Goal: Transaction & Acquisition: Purchase product/service

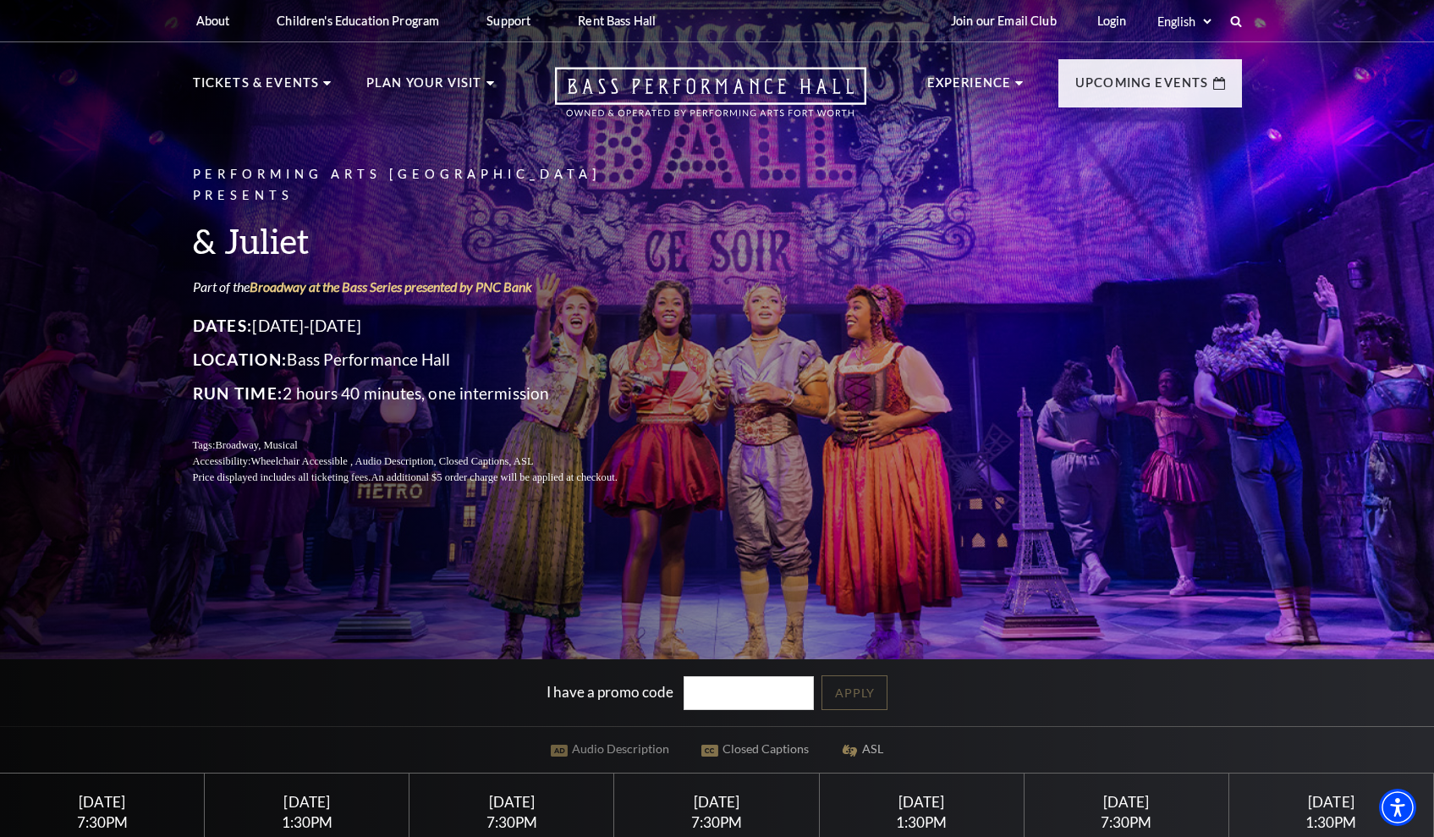
drag, startPoint x: 1432, startPoint y: 113, endPoint x: 1437, endPoint y: 146, distance: 34.2
click at [1433, 146] on html "Skip to main content Enable accessibility for low vision Open the accessibility…" at bounding box center [717, 418] width 1434 height 837
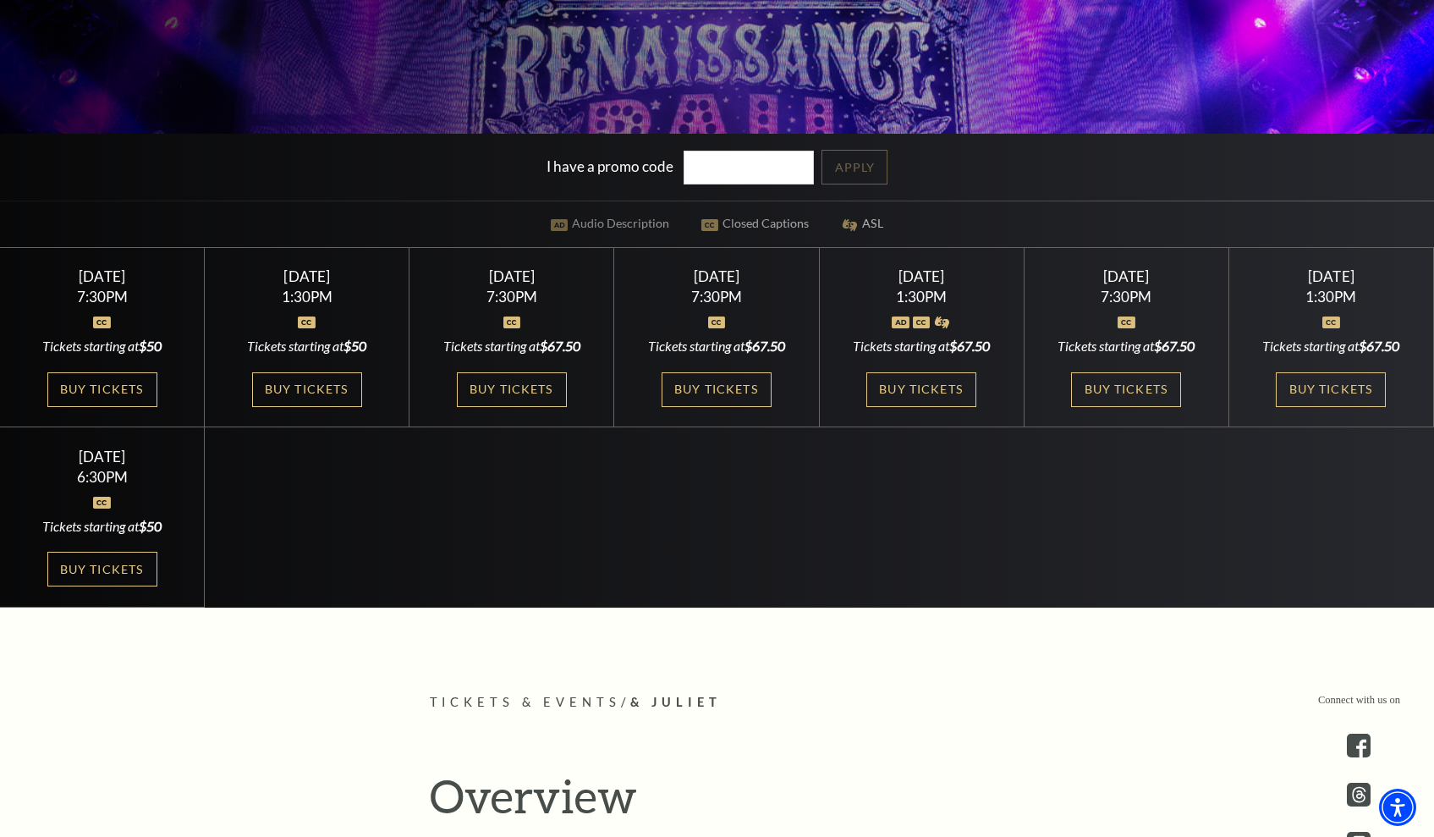
scroll to position [590, 0]
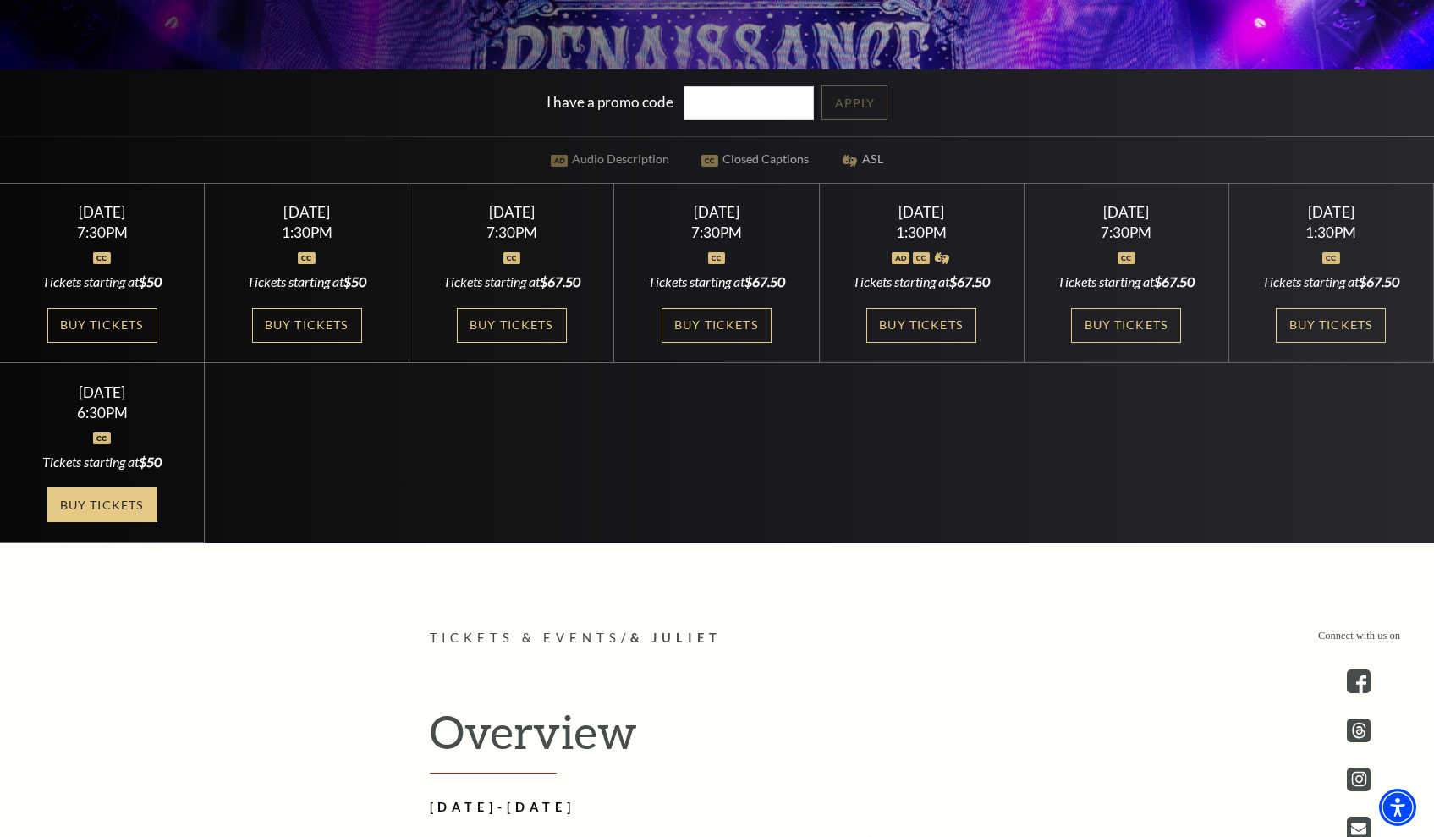
click at [142, 516] on link "Buy Tickets" at bounding box center [102, 504] width 110 height 35
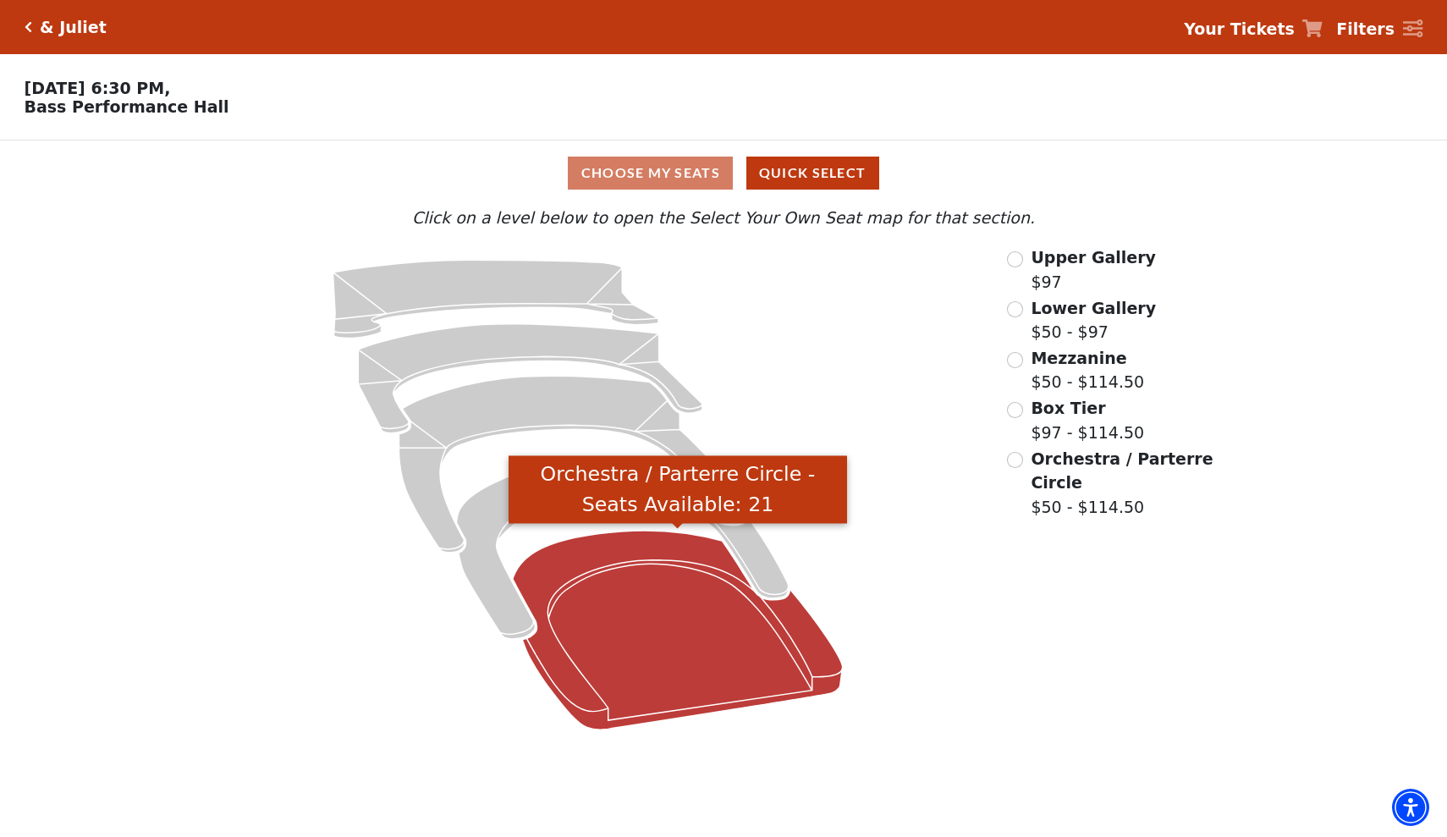
click at [587, 568] on icon "Orchestra / Parterre Circle - Seats Available: 21" at bounding box center [678, 629] width 330 height 199
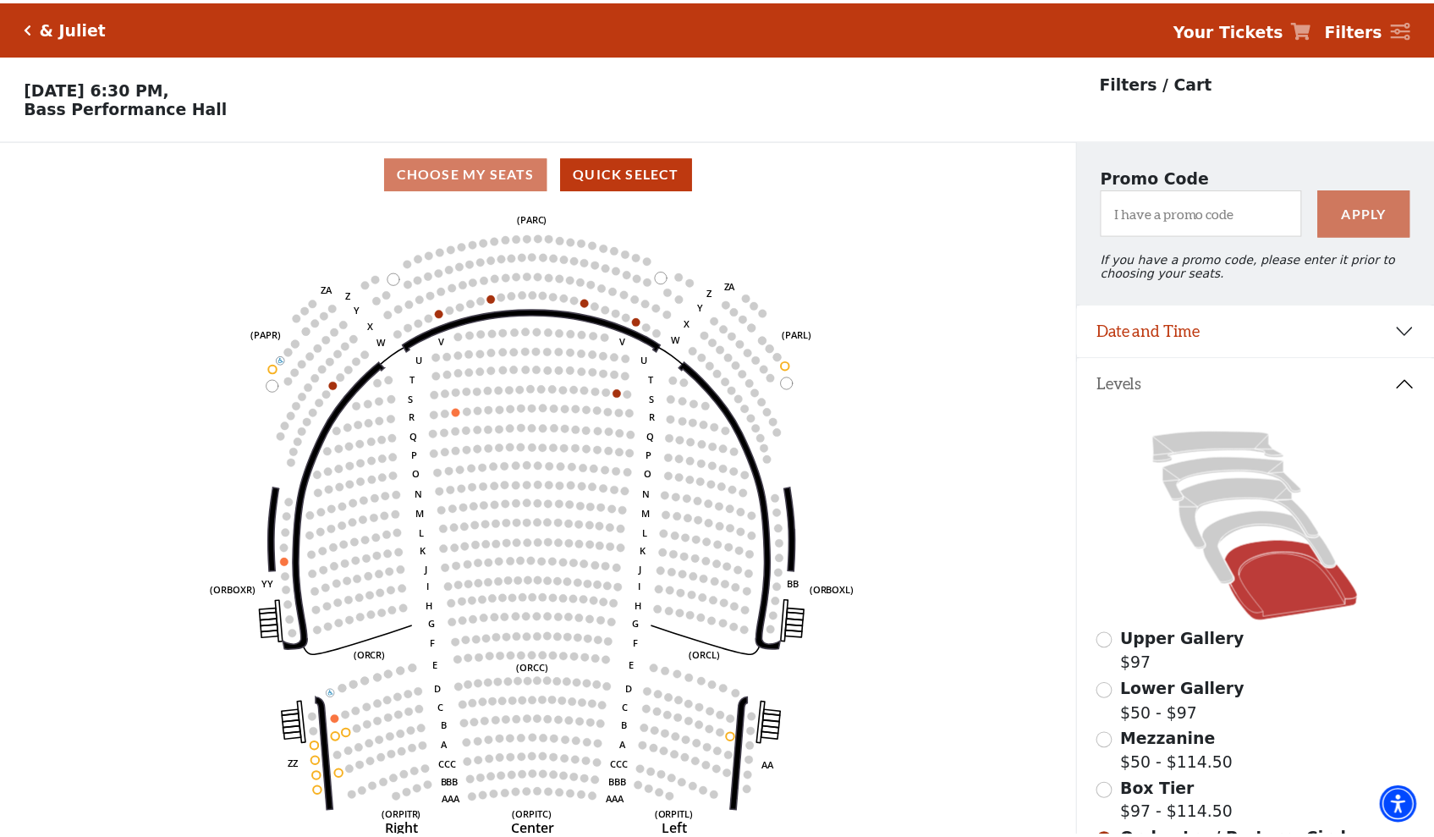
scroll to position [79, 0]
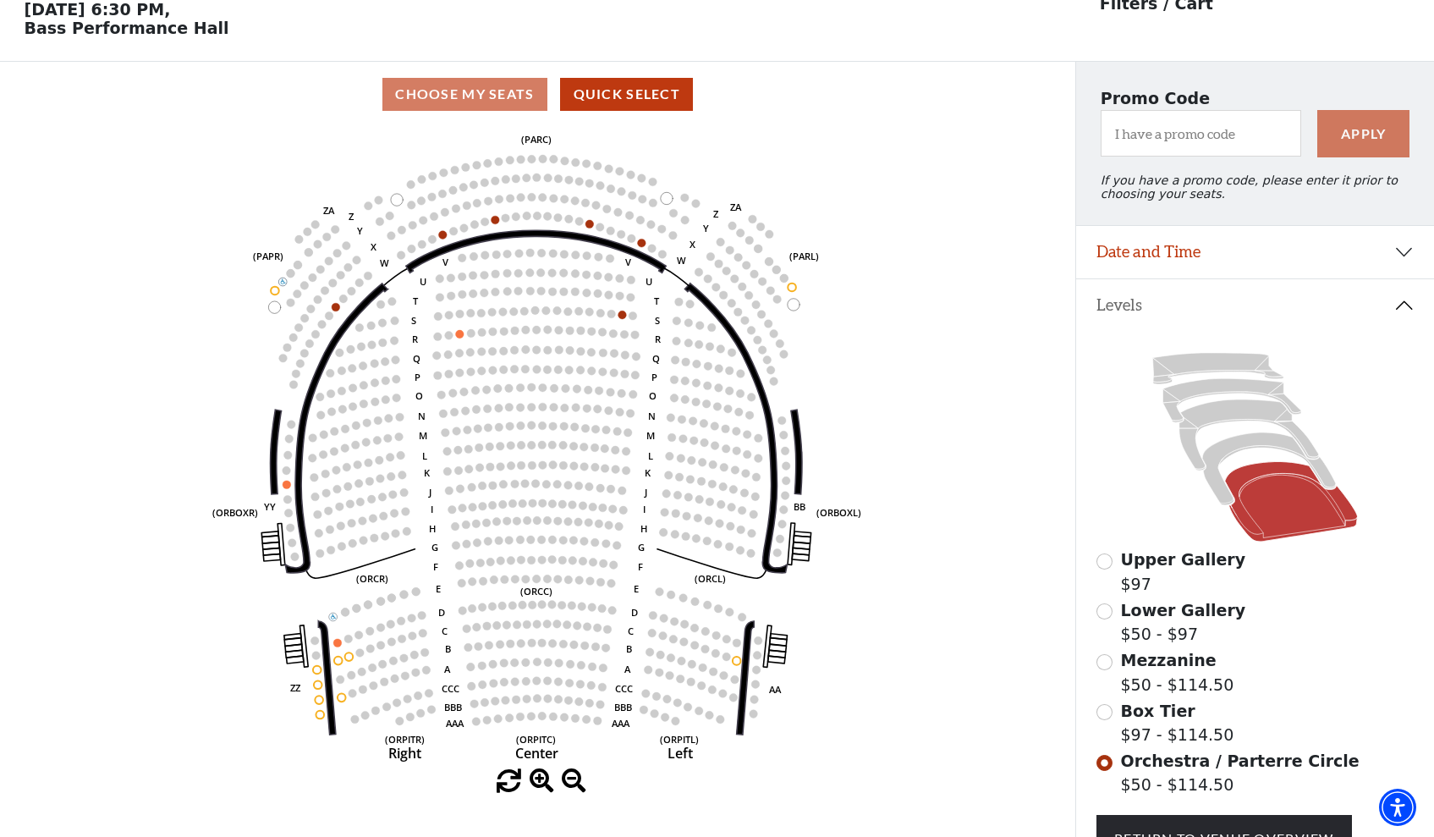
click at [1109, 715] on input "Box Tier$97 - $114.50\a" at bounding box center [1104, 712] width 16 height 16
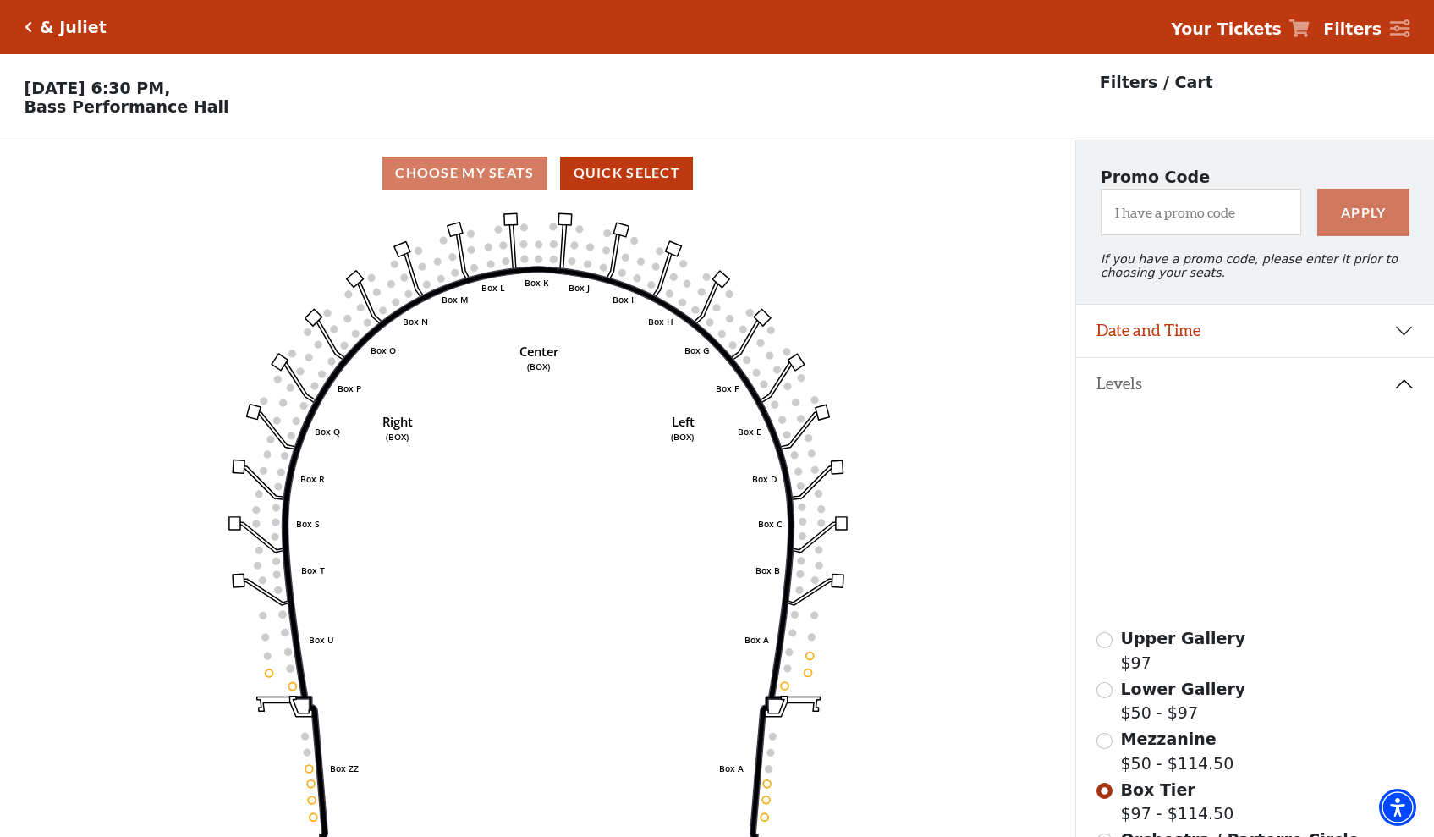
scroll to position [17, 0]
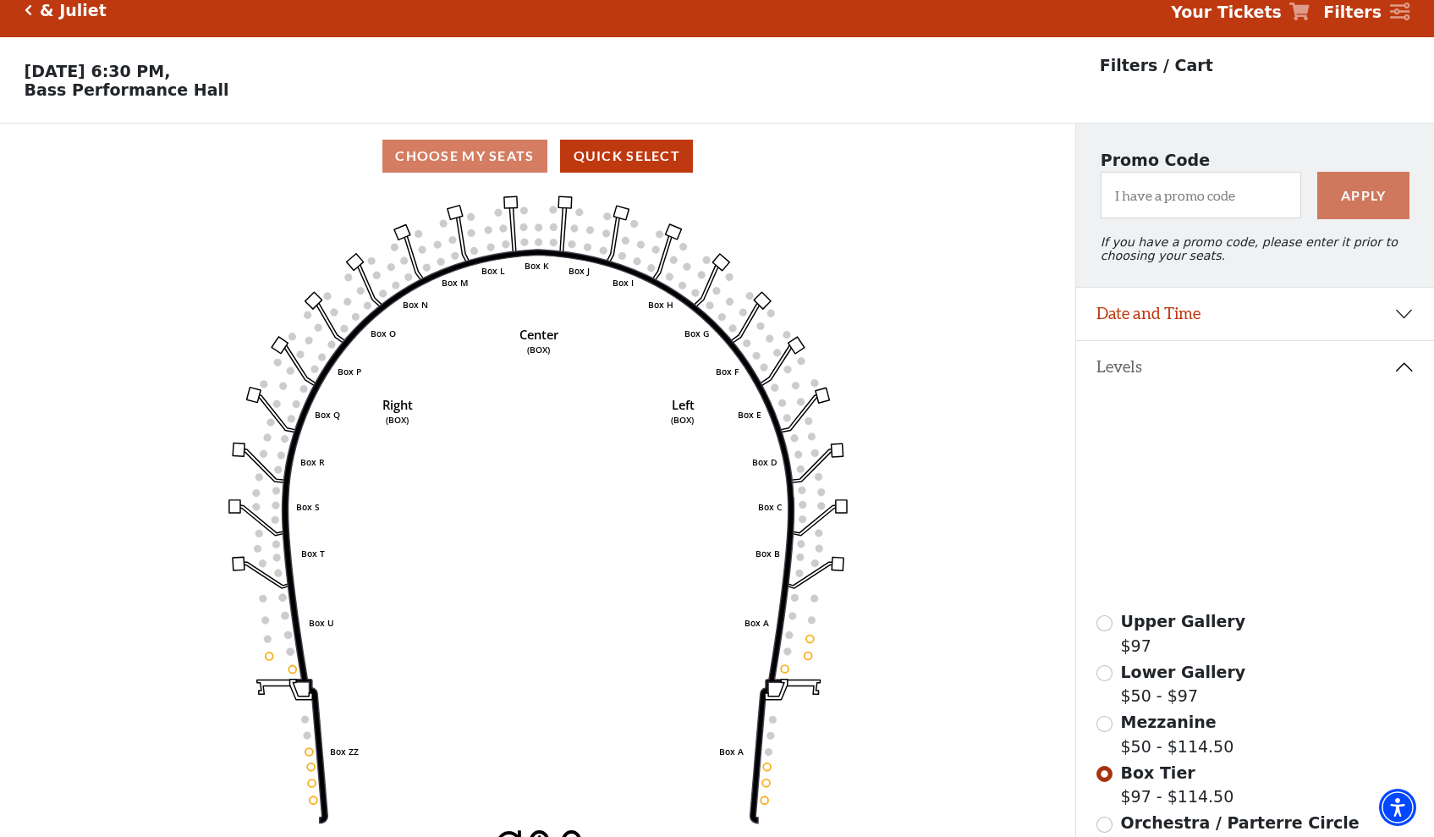
click at [522, 225] on circle at bounding box center [523, 227] width 8 height 8
click at [1098, 823] on input "Orchestra / Parterre Circle$50 - $114.50\a" at bounding box center [1104, 824] width 16 height 16
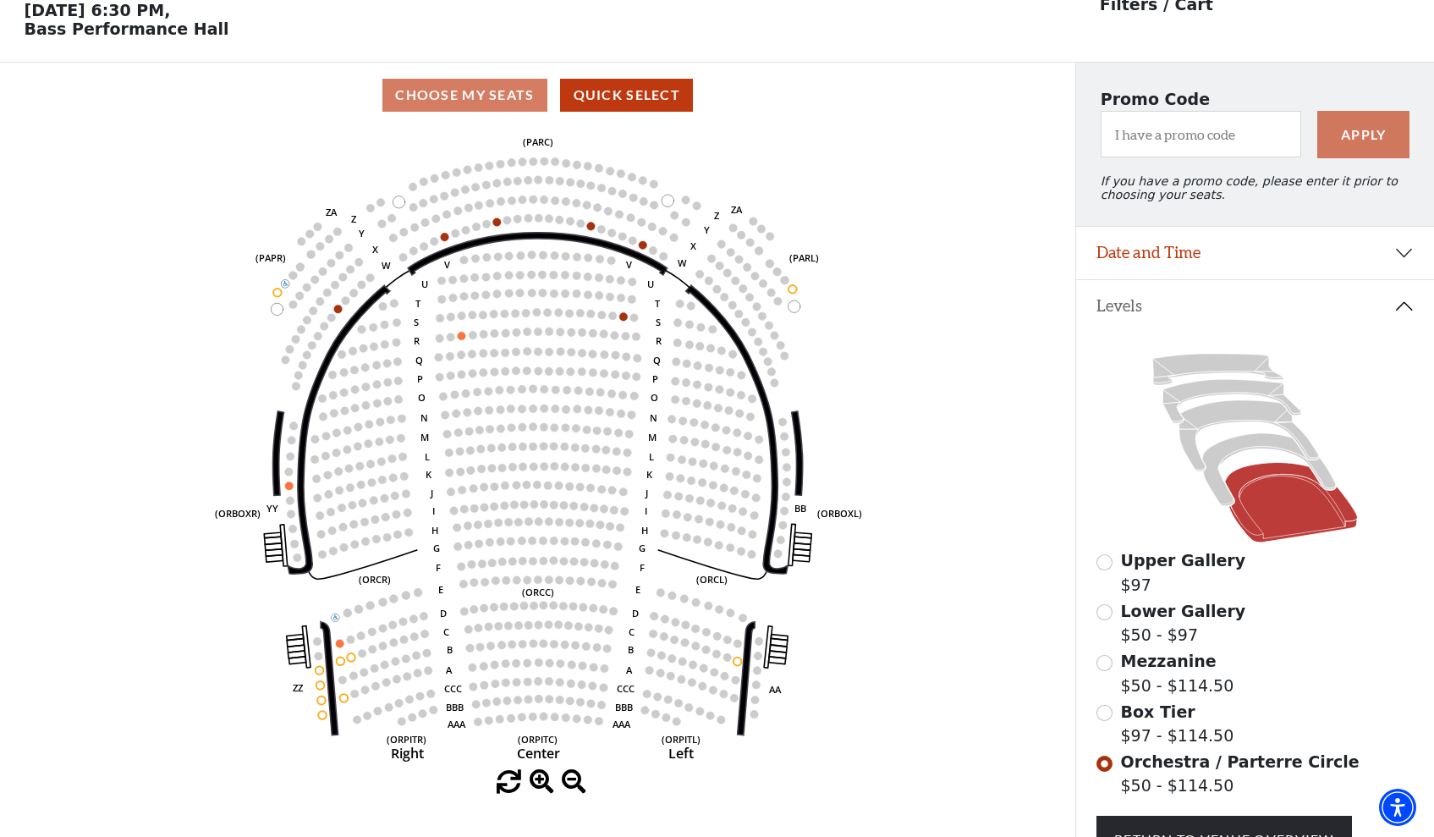
scroll to position [79, 0]
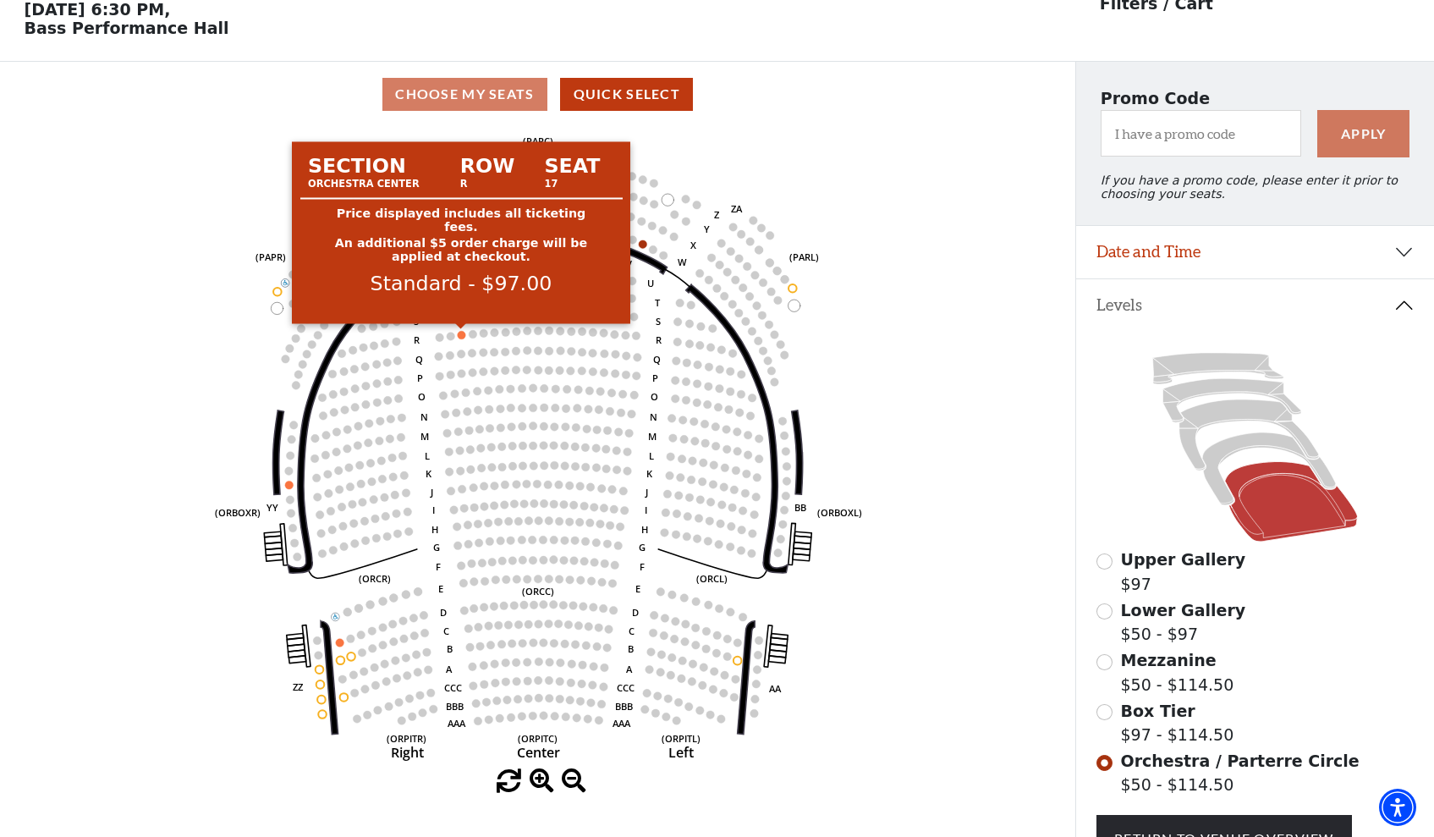
click at [460, 333] on circle at bounding box center [461, 335] width 8 height 8
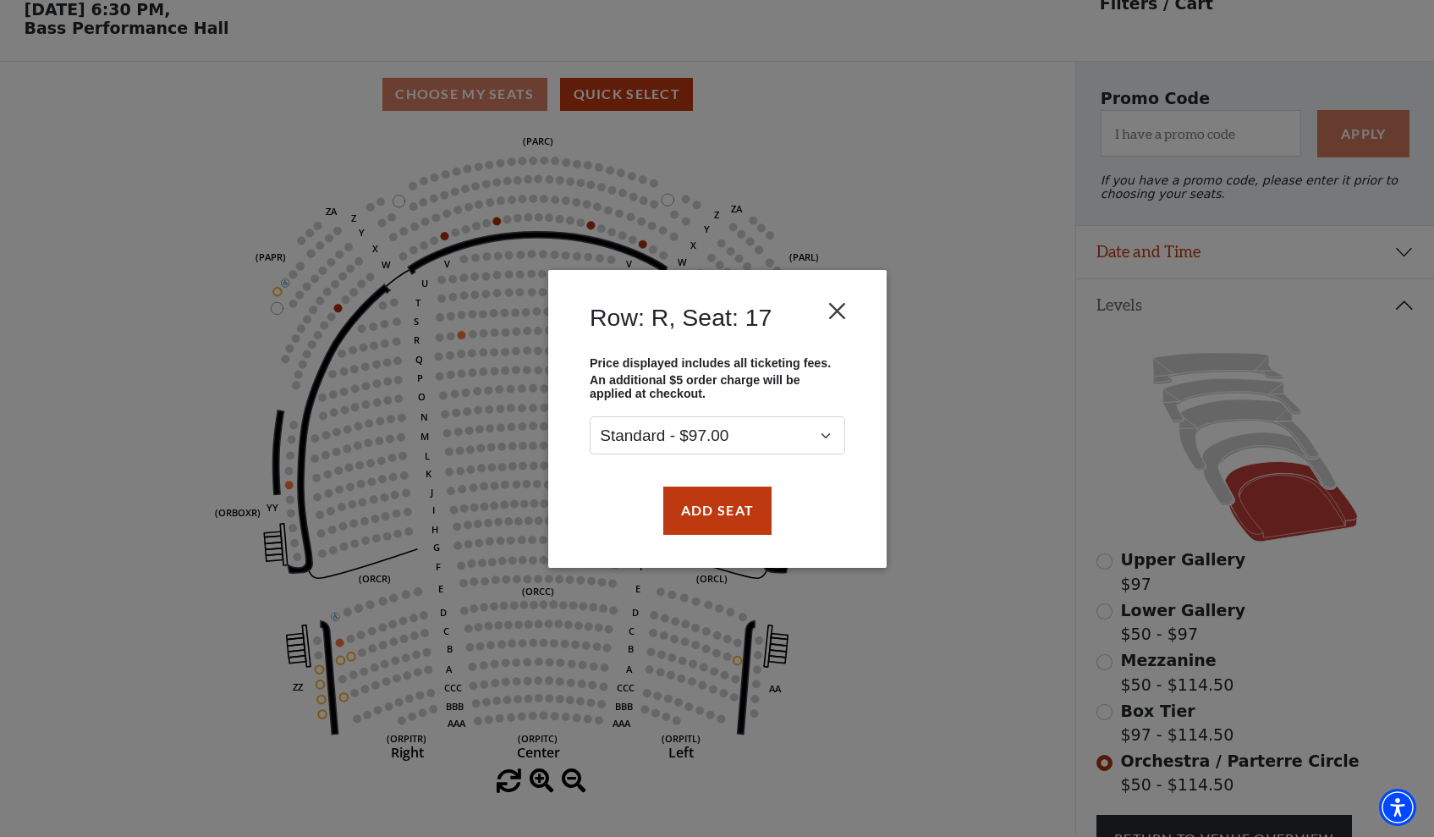
click at [838, 307] on button "Close" at bounding box center [837, 310] width 32 height 32
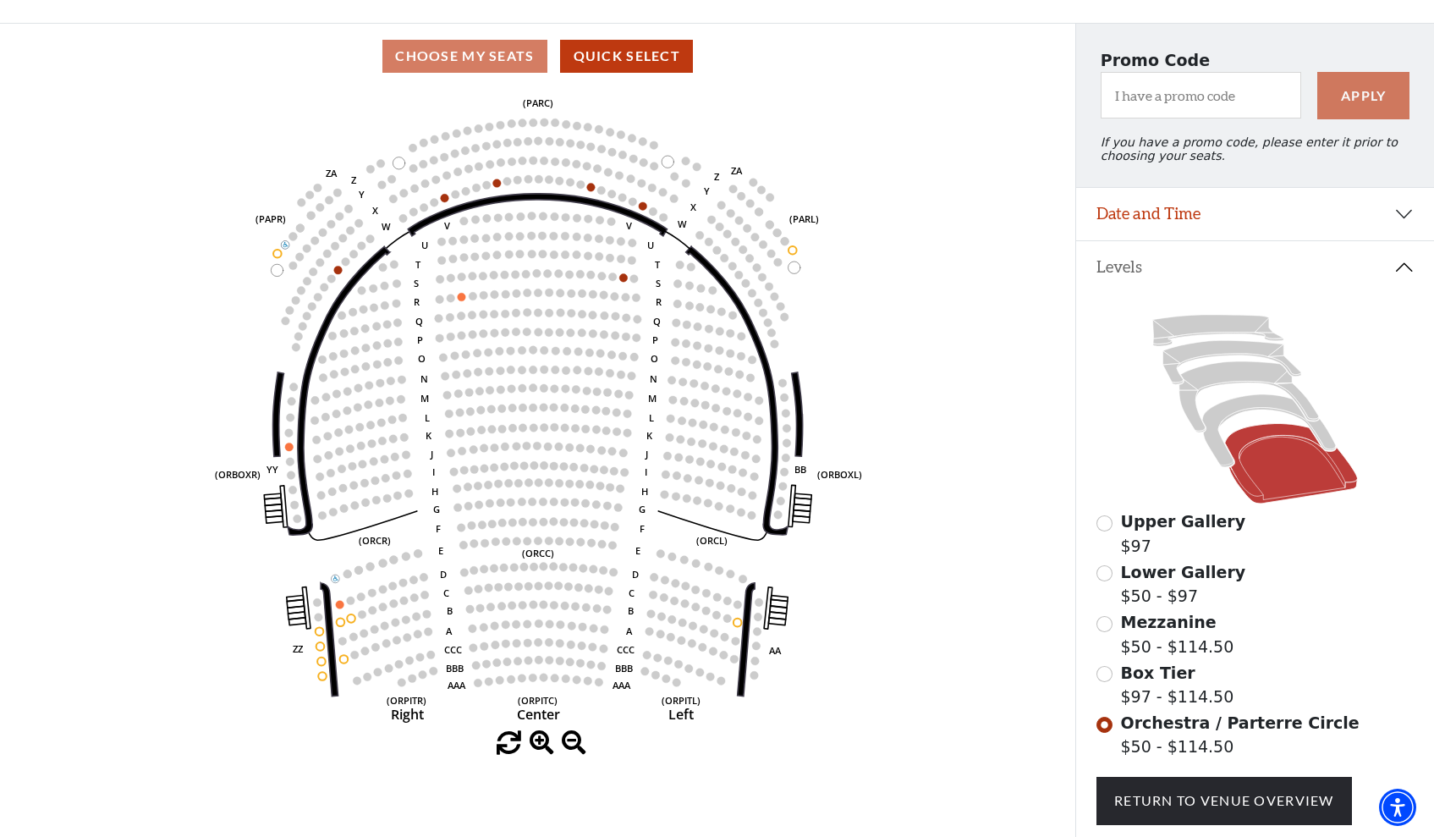
scroll to position [121, 0]
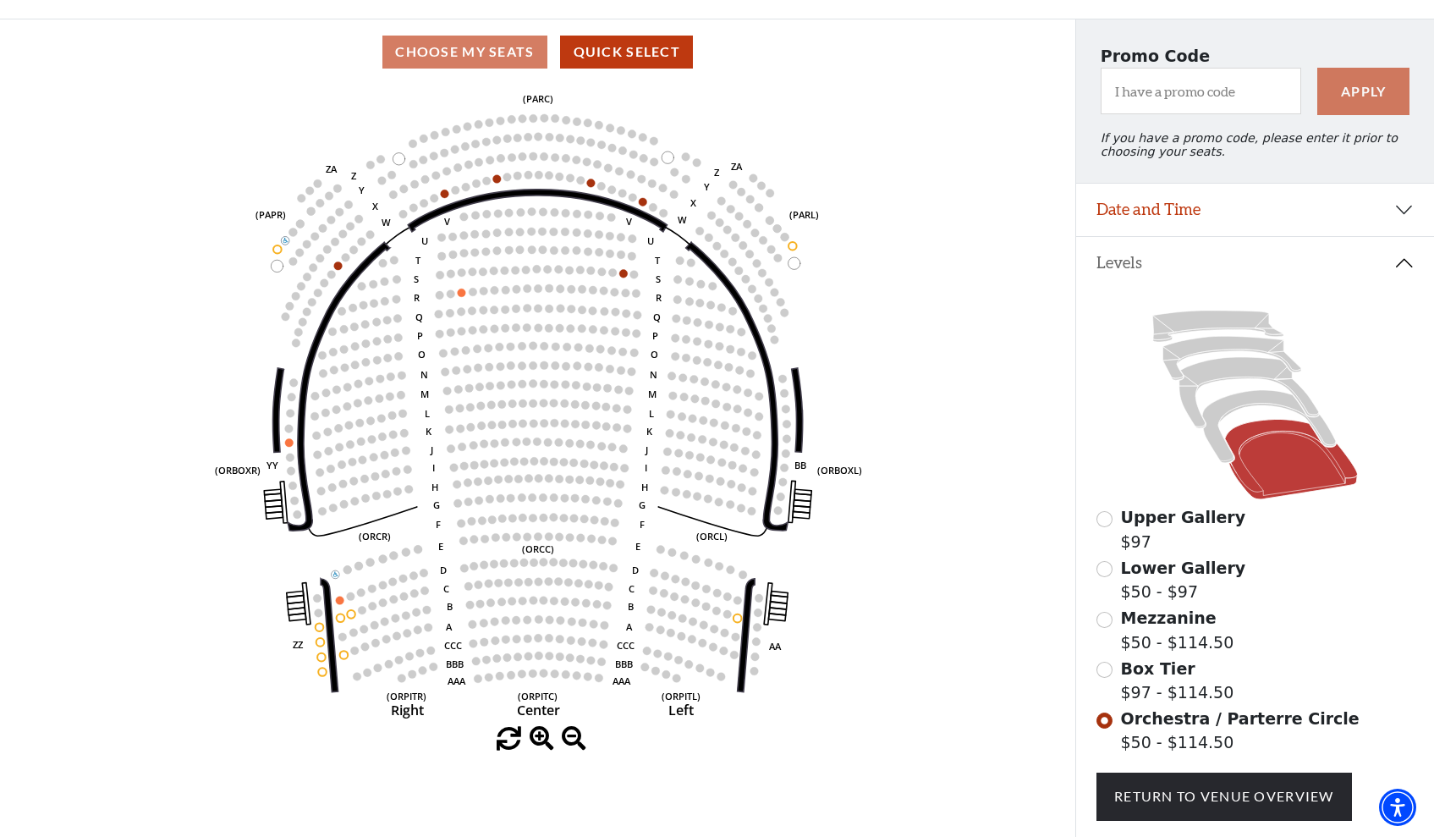
click at [1106, 672] on input "Box Tier$97 - $114.50\a" at bounding box center [1104, 670] width 16 height 16
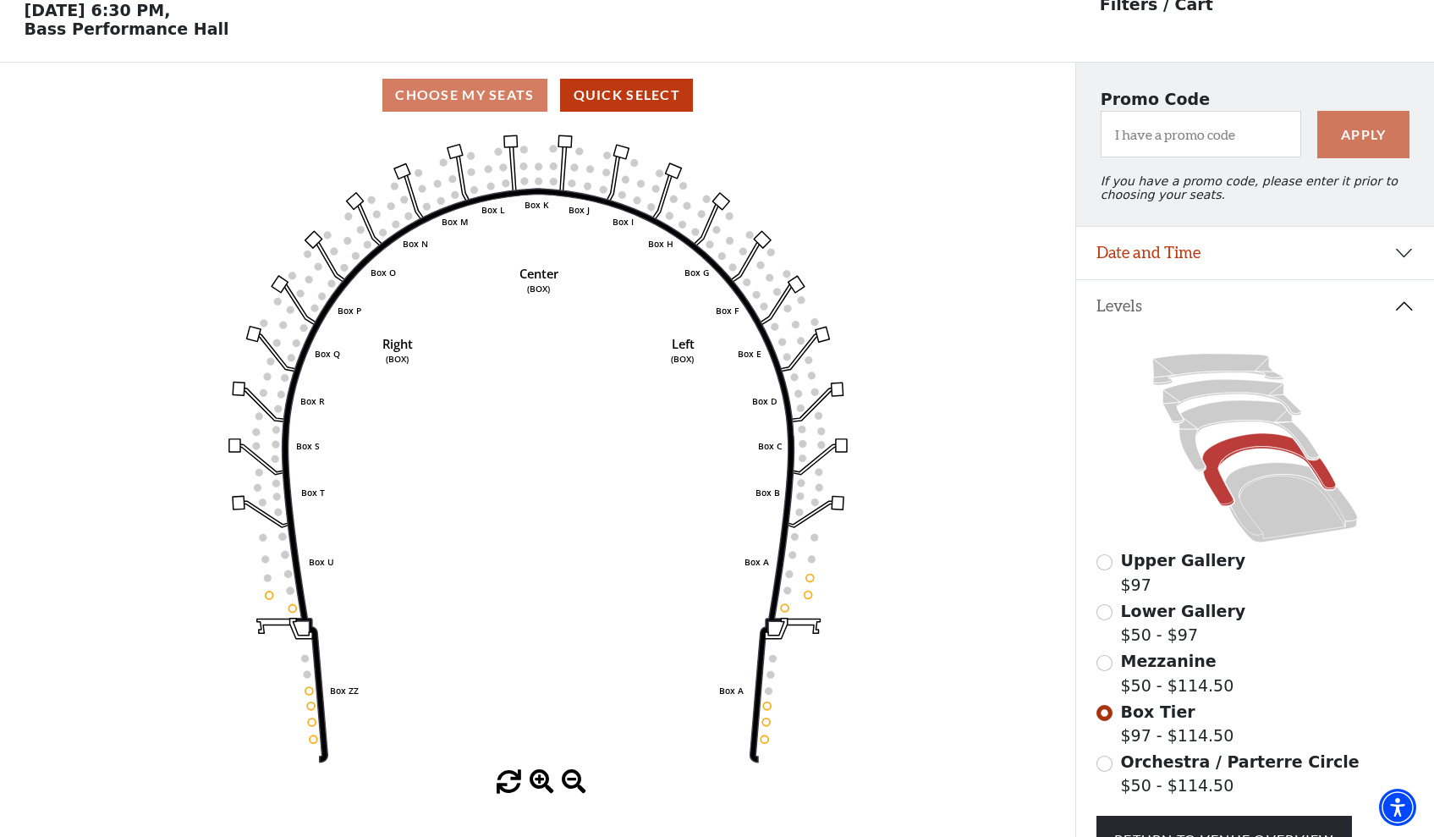
scroll to position [79, 0]
click at [1106, 672] on div "Mezzanine $50 - $114.50" at bounding box center [1254, 672] width 317 height 48
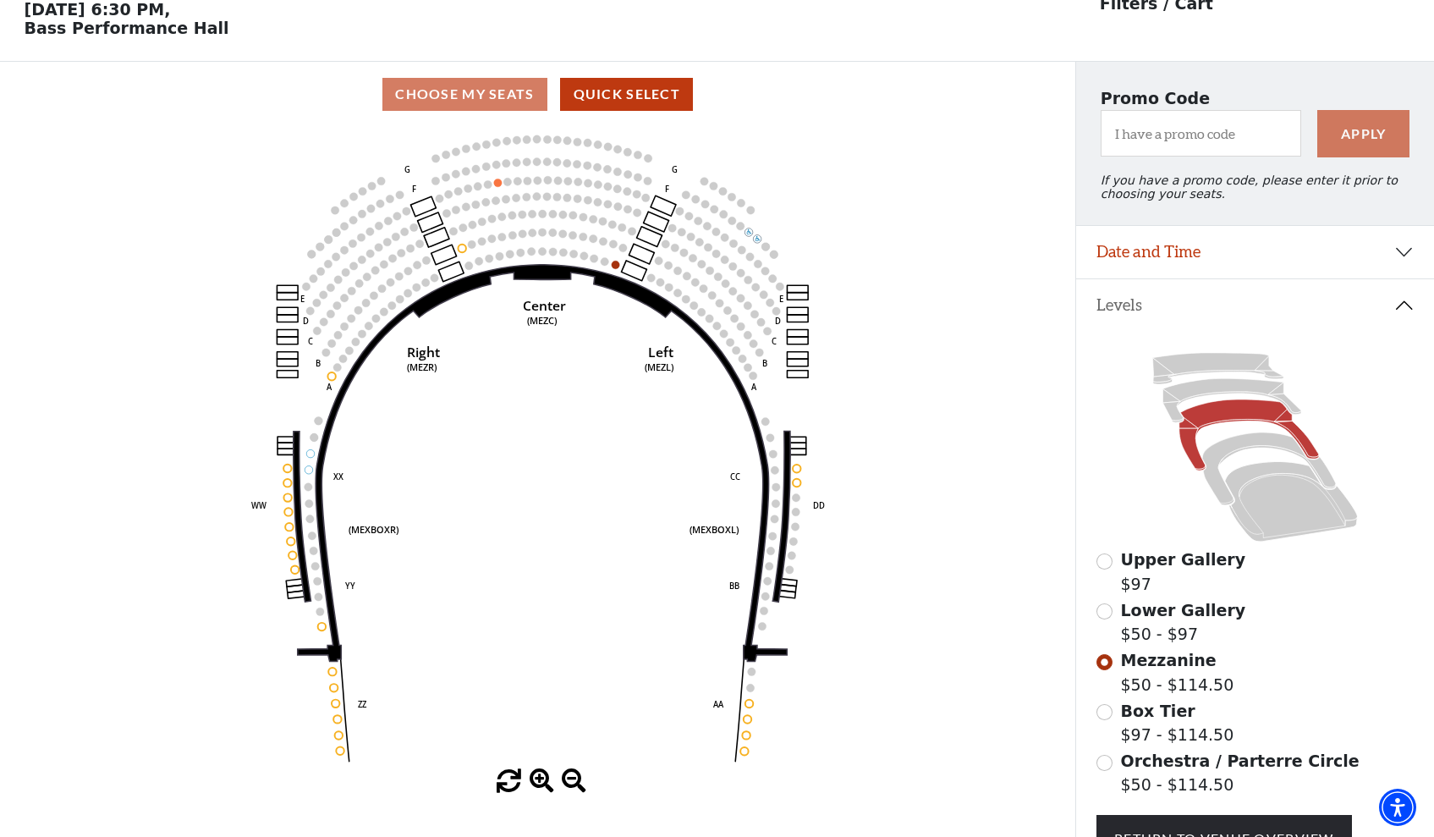
click at [1102, 619] on input "Lower Gallery$50 - $97\a" at bounding box center [1104, 611] width 16 height 16
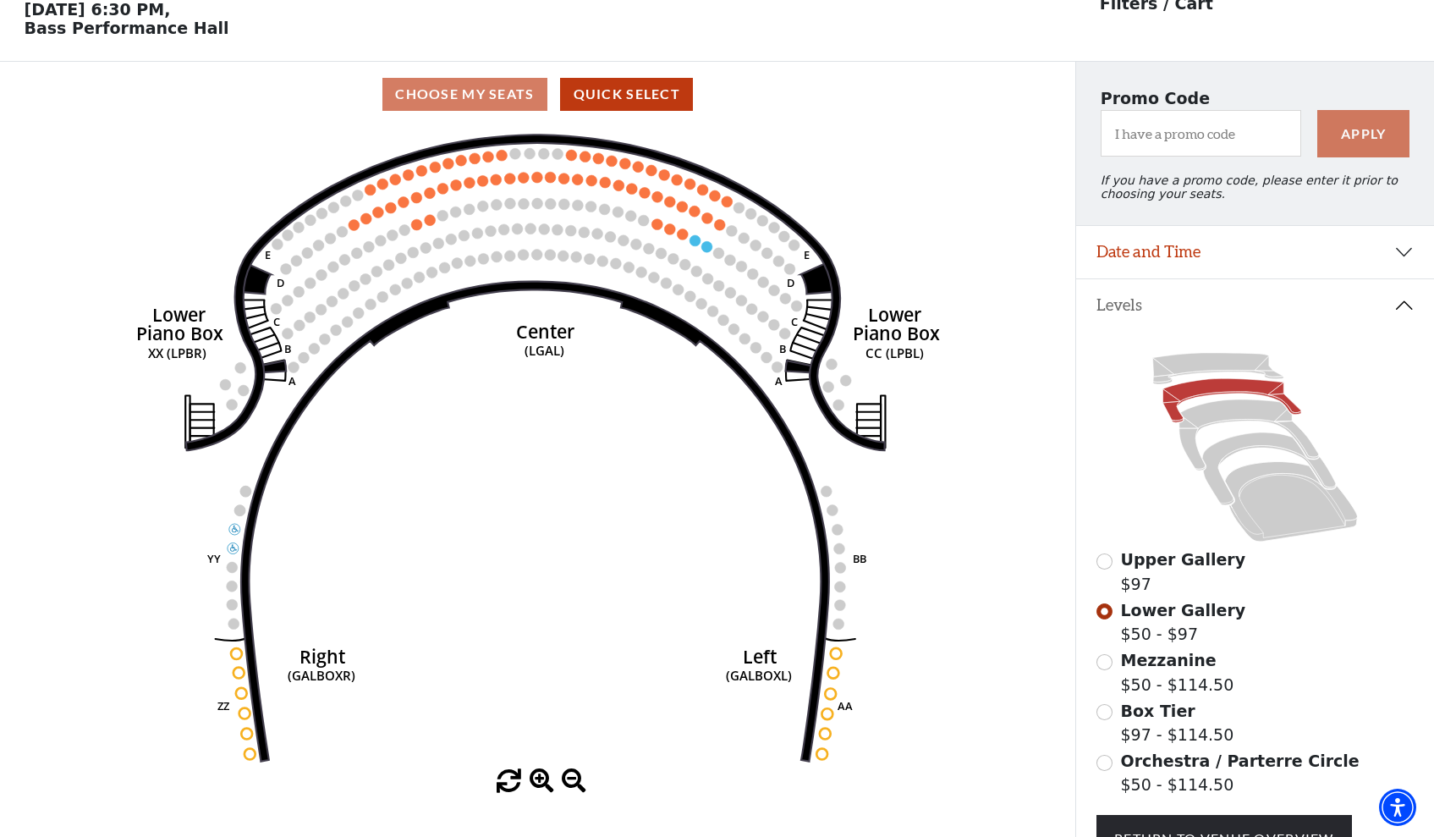
click at [1095, 558] on div "Upper Gallery $97 Lower Gallery $50 - $97 Mezzanine $50 - $114.50 Box Tier $97 …" at bounding box center [1255, 604] width 358 height 547
click at [1101, 560] on input "Upper Gallery$97\a" at bounding box center [1104, 561] width 16 height 16
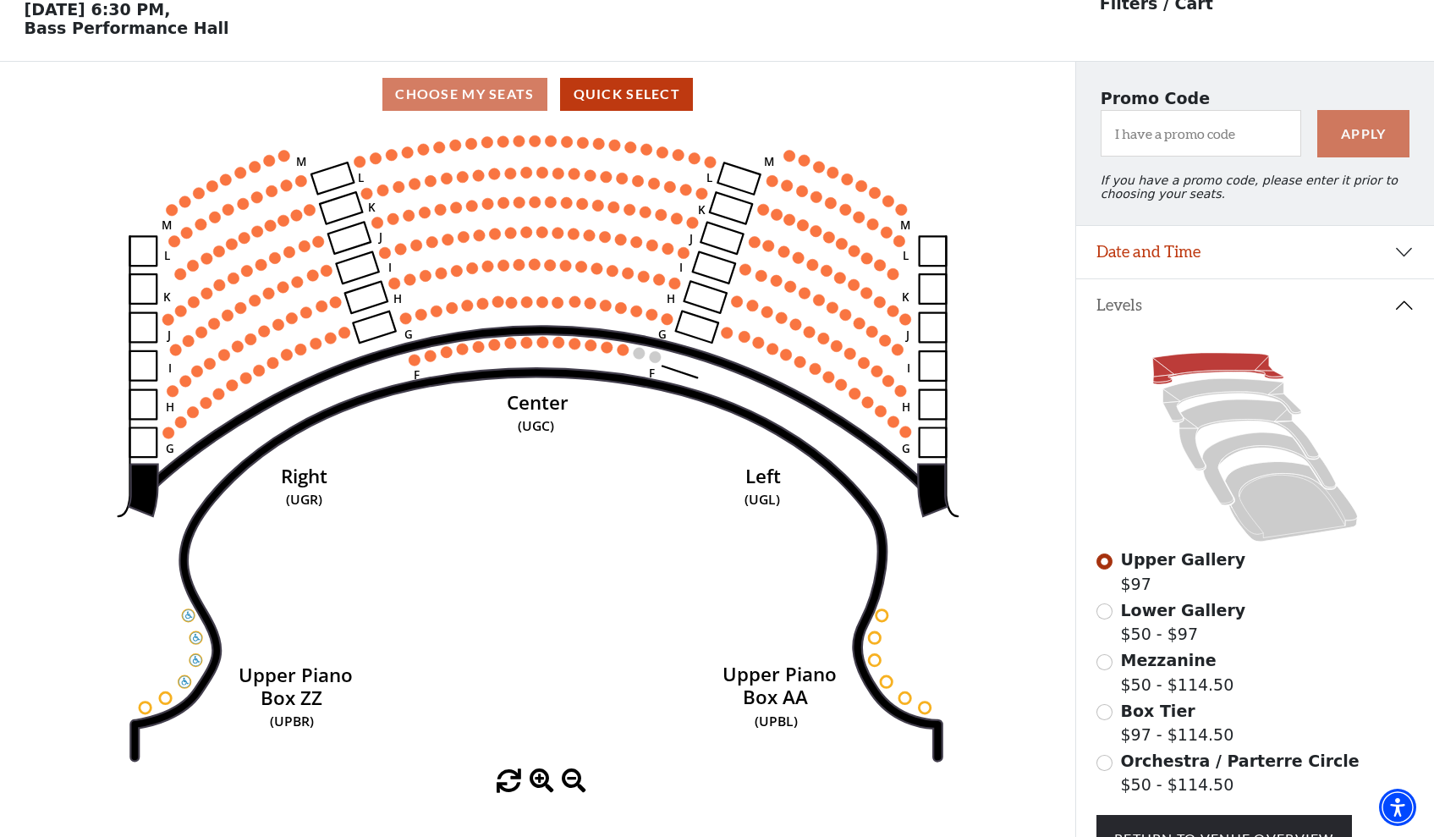
click at [1108, 611] on input "Lower Gallery$50 - $97\a" at bounding box center [1104, 611] width 16 height 16
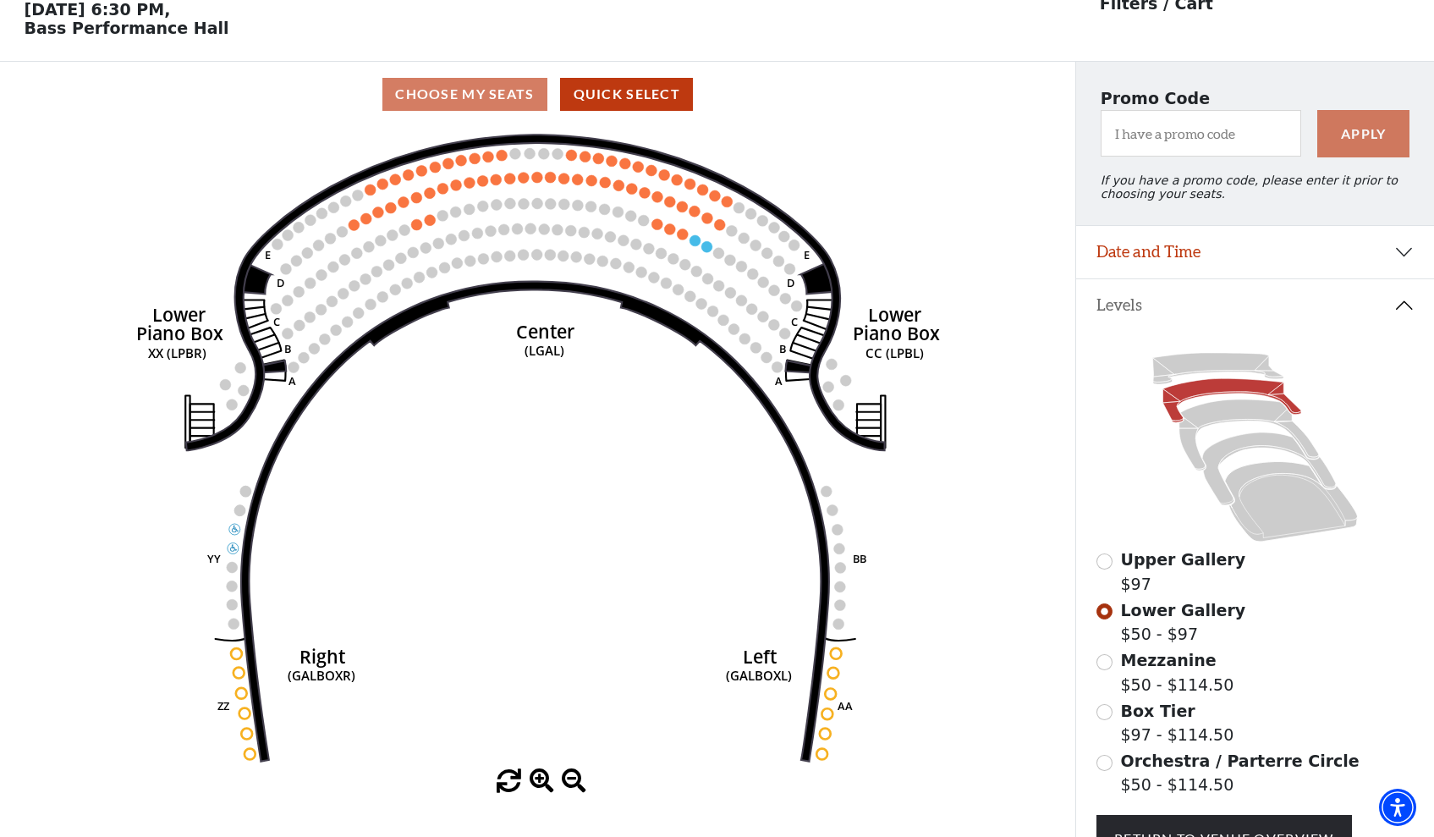
click at [1344, 245] on button "Date and Time" at bounding box center [1255, 252] width 358 height 52
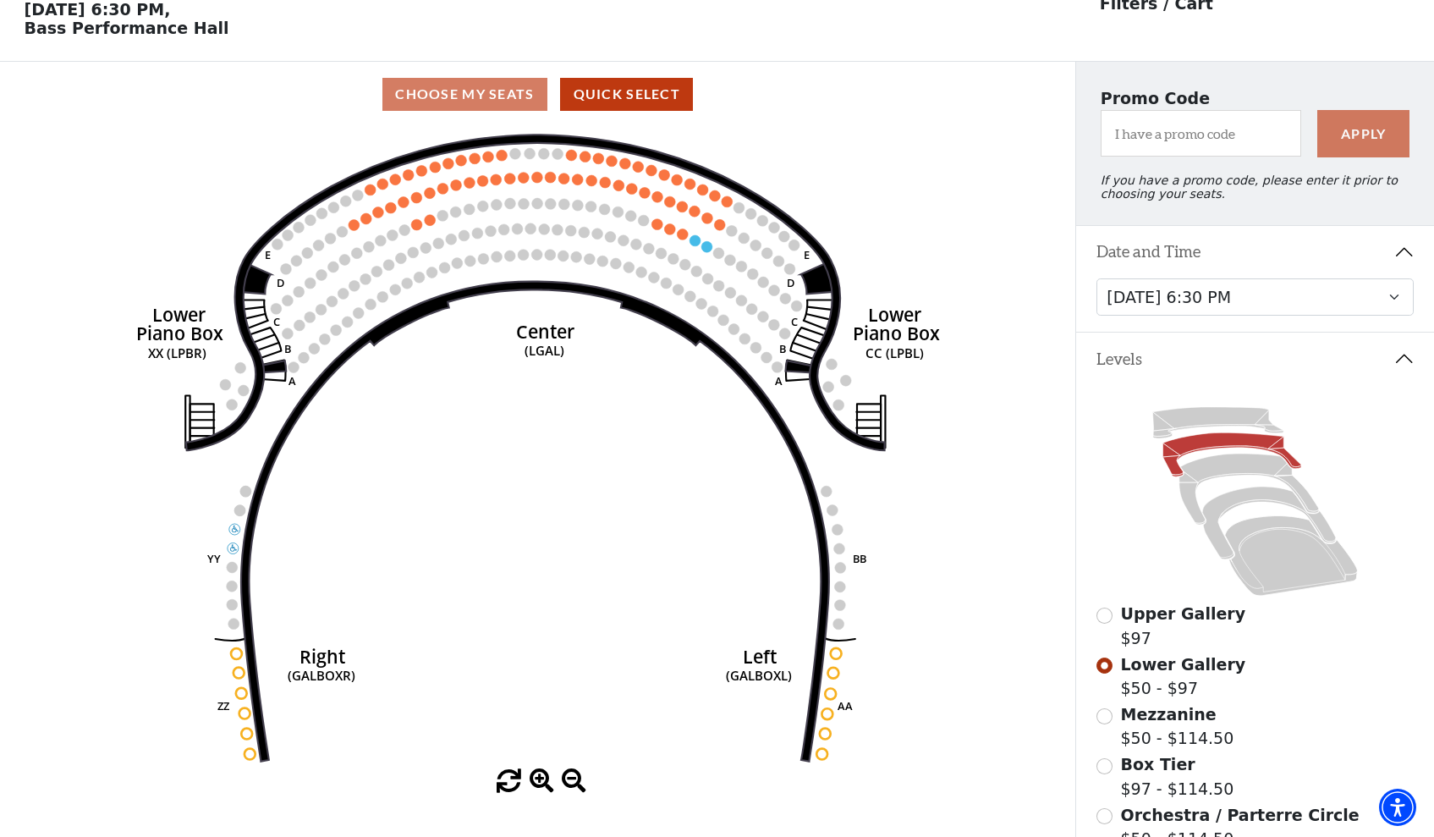
click at [1344, 245] on button "Date and Time" at bounding box center [1255, 252] width 358 height 52
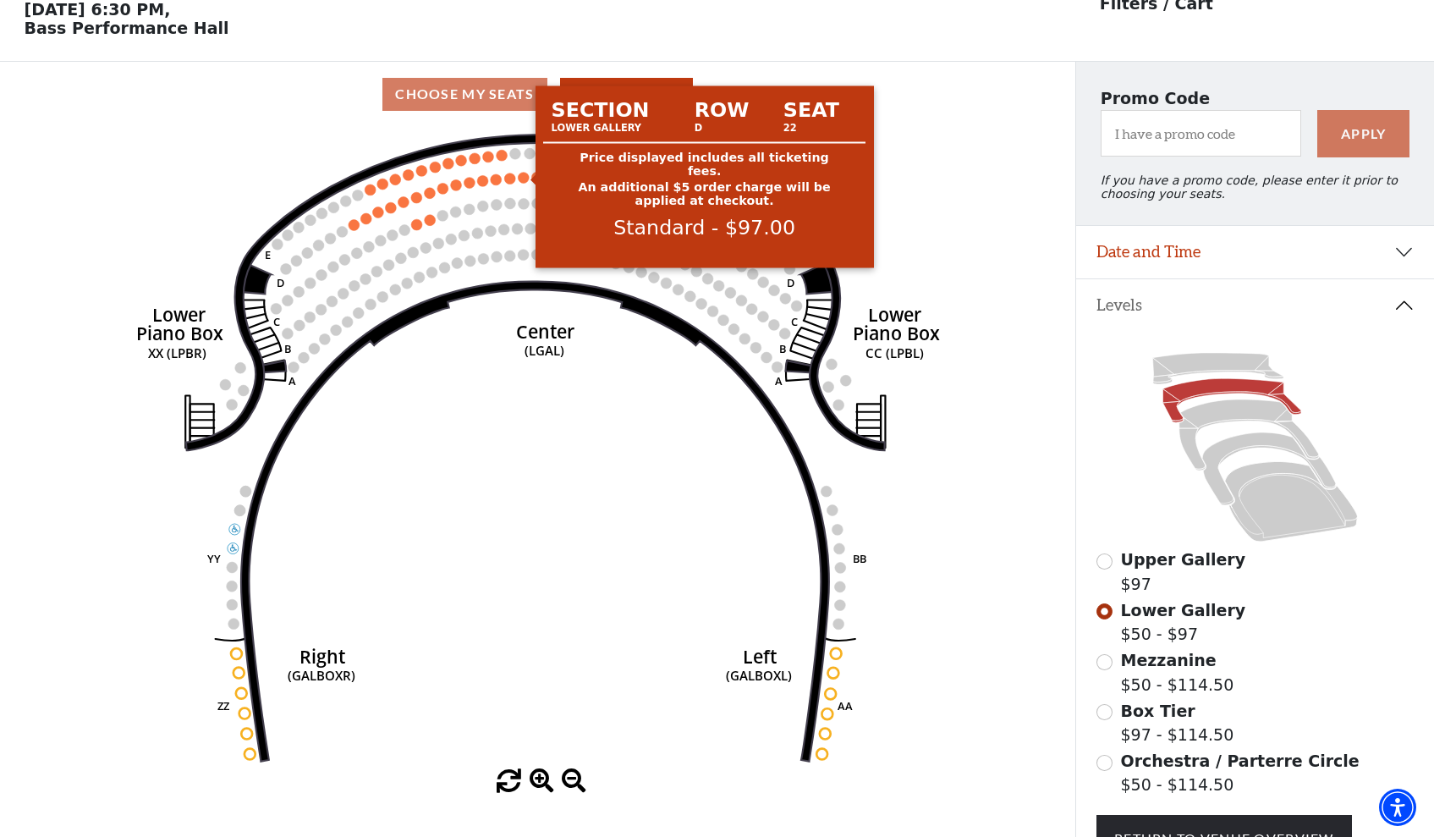
click at [523, 177] on circle at bounding box center [523, 177] width 11 height 11
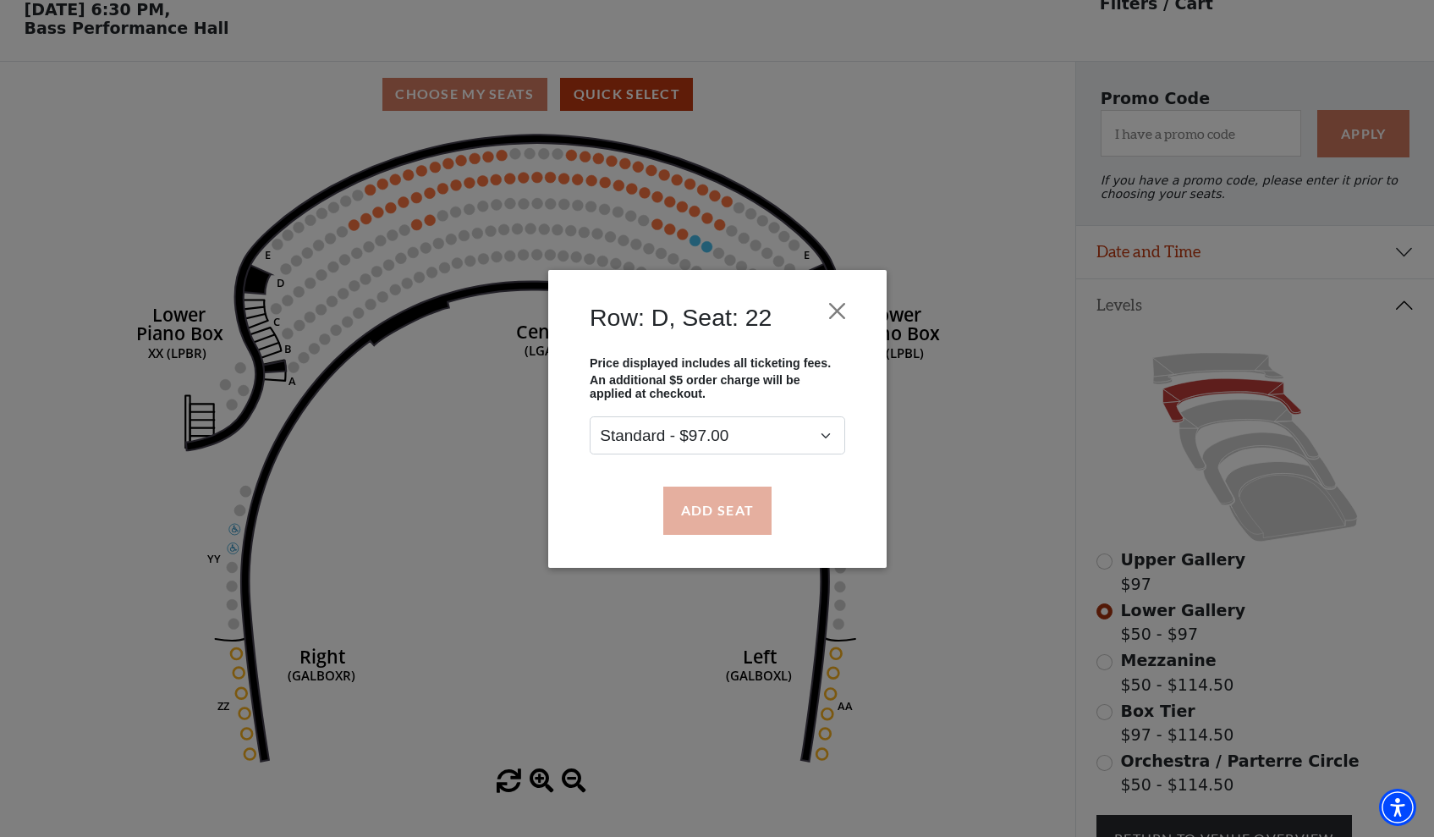
click at [707, 505] on button "Add Seat" at bounding box center [716, 509] width 108 height 47
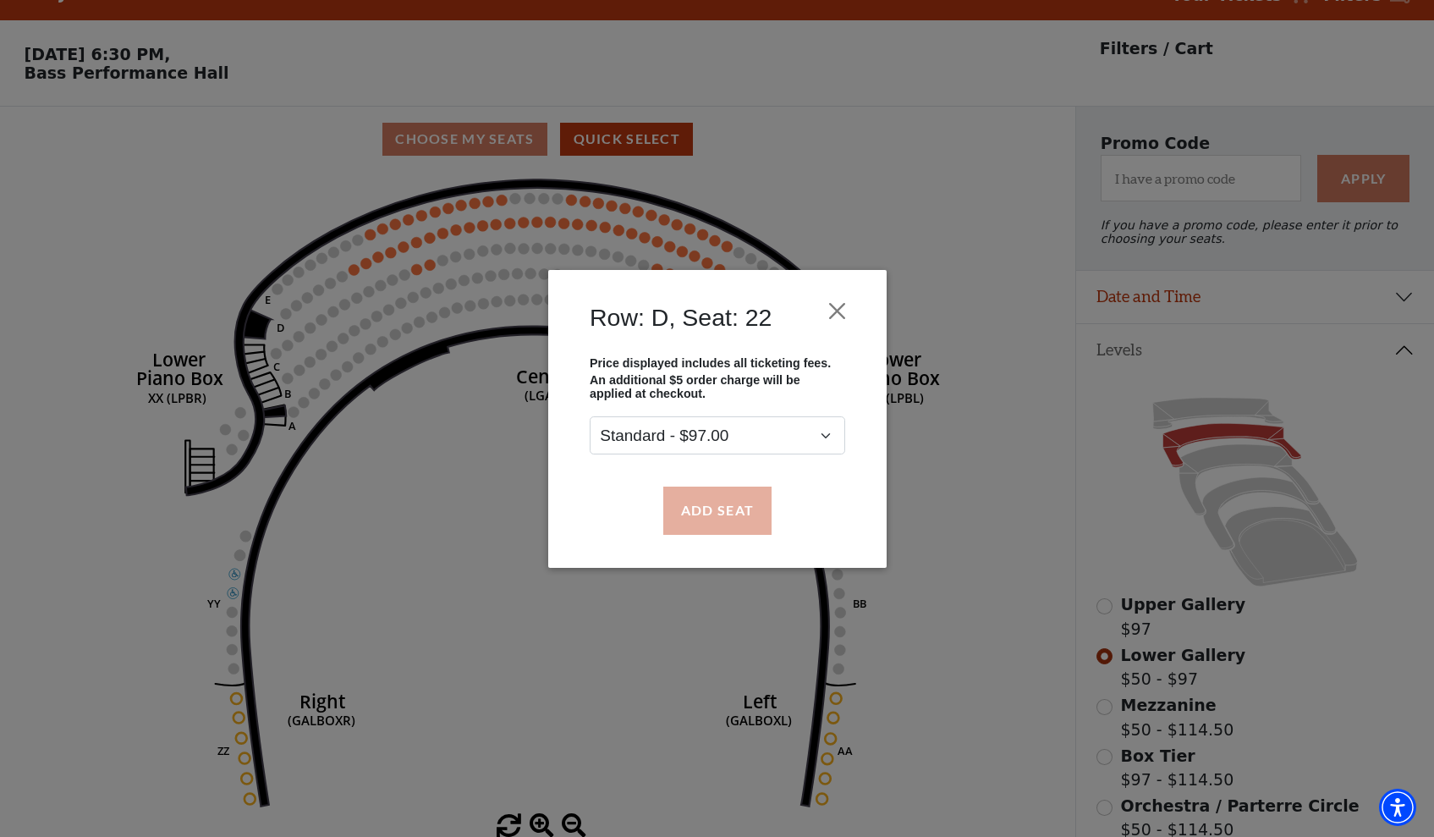
scroll to position [0, 0]
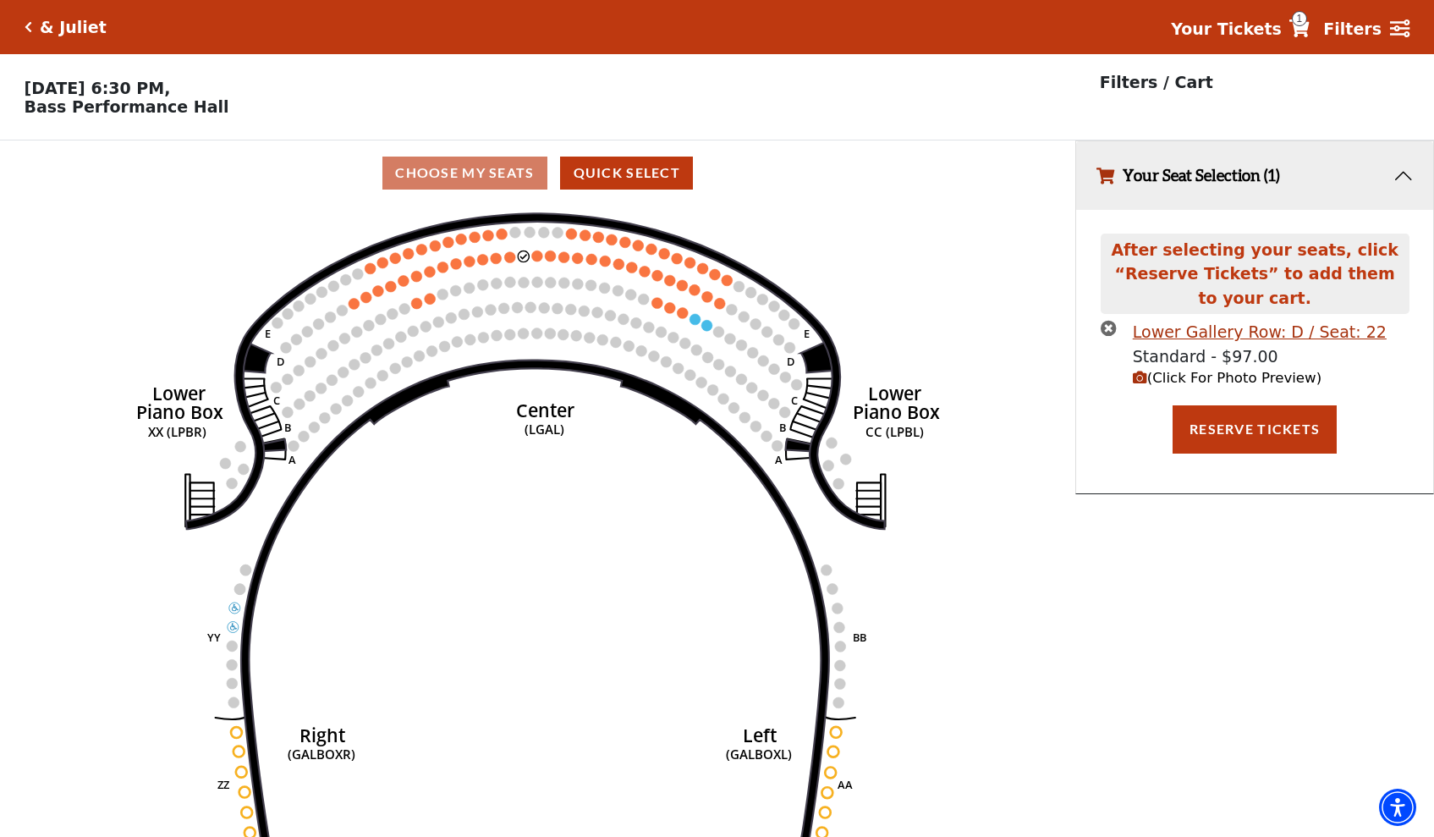
click at [535, 251] on circle at bounding box center [536, 255] width 11 height 11
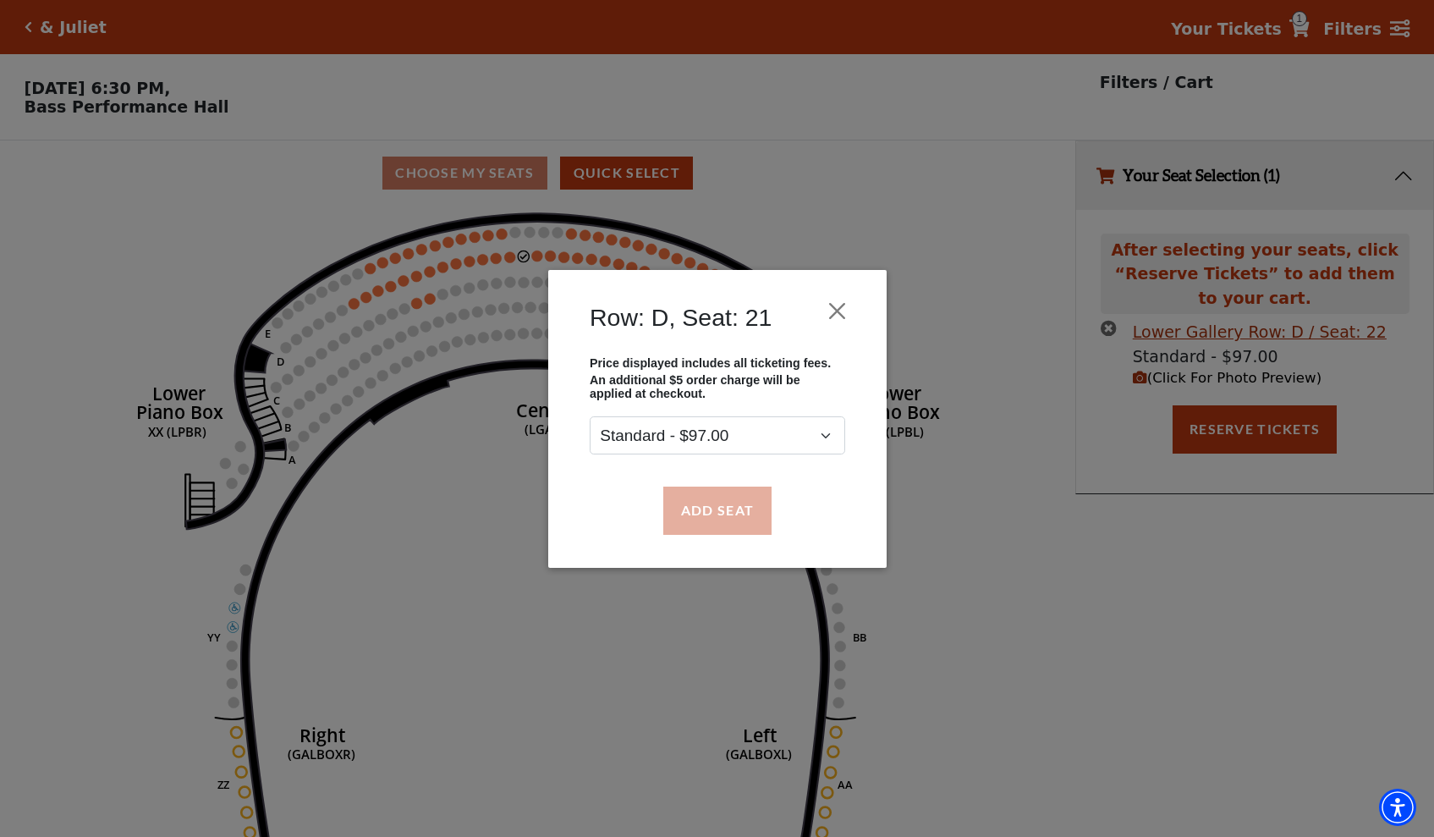
click at [691, 508] on button "Add Seat" at bounding box center [716, 509] width 108 height 47
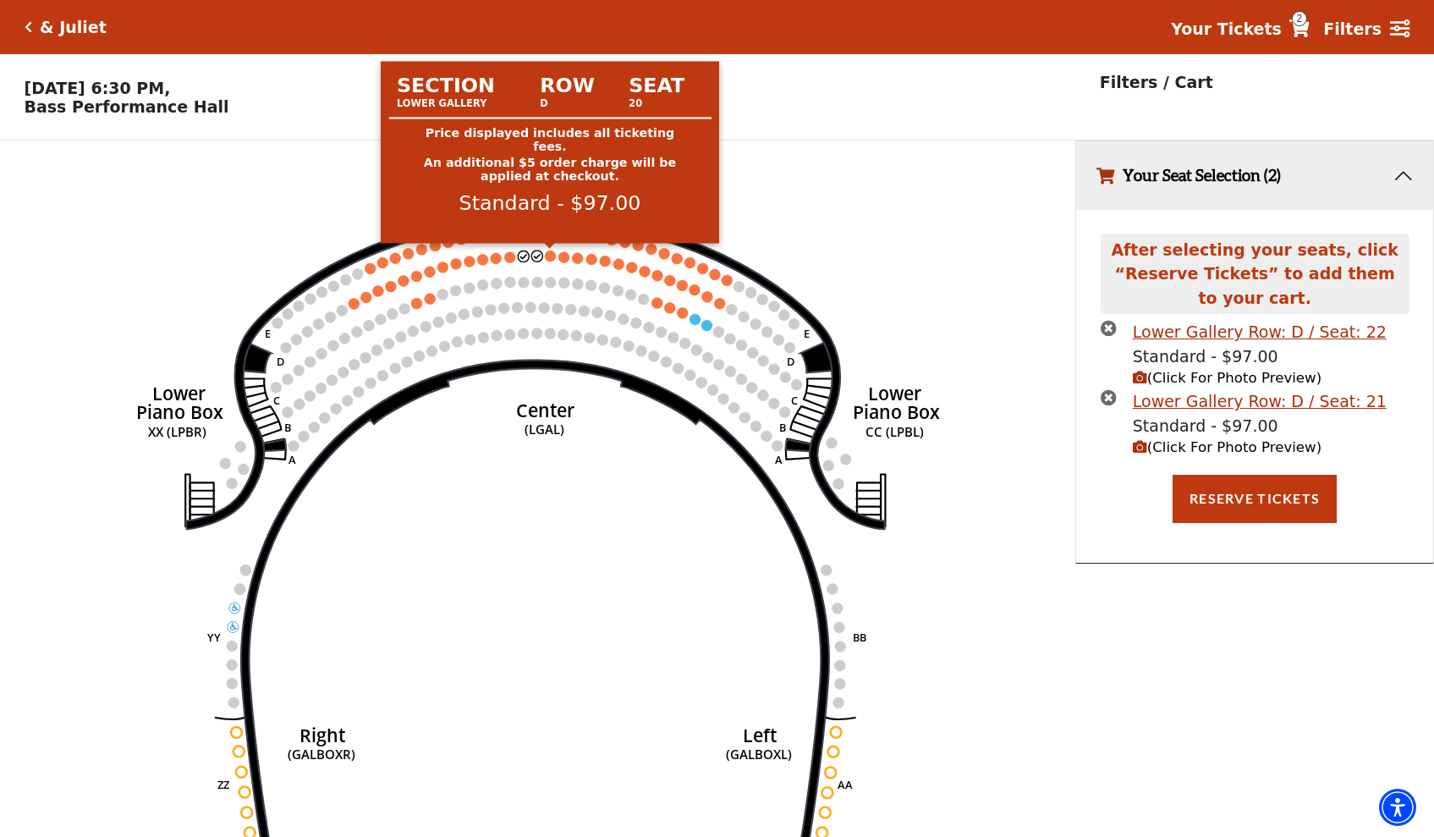
click at [548, 252] on circle at bounding box center [550, 255] width 11 height 11
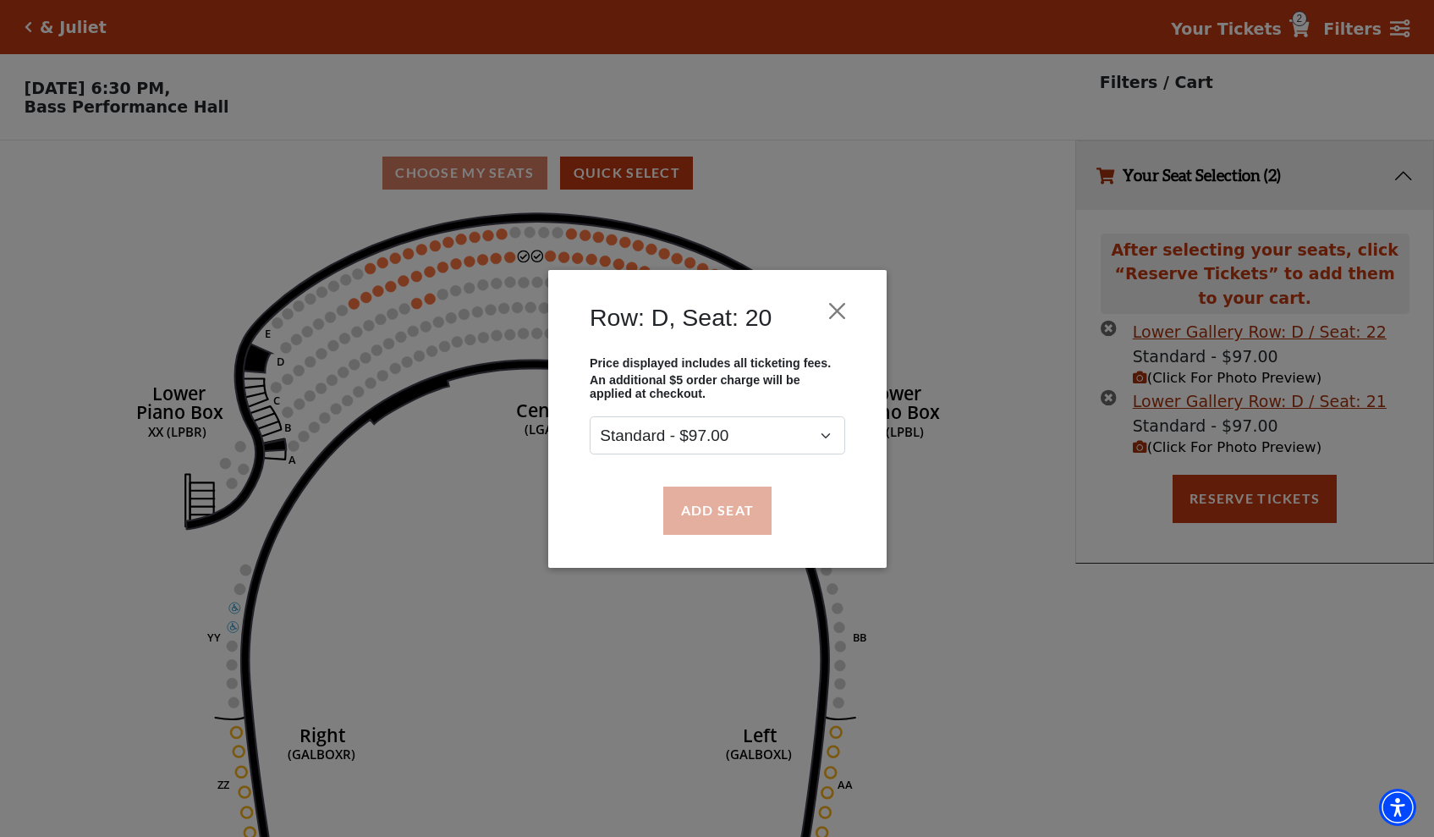
click at [697, 508] on button "Add Seat" at bounding box center [716, 509] width 108 height 47
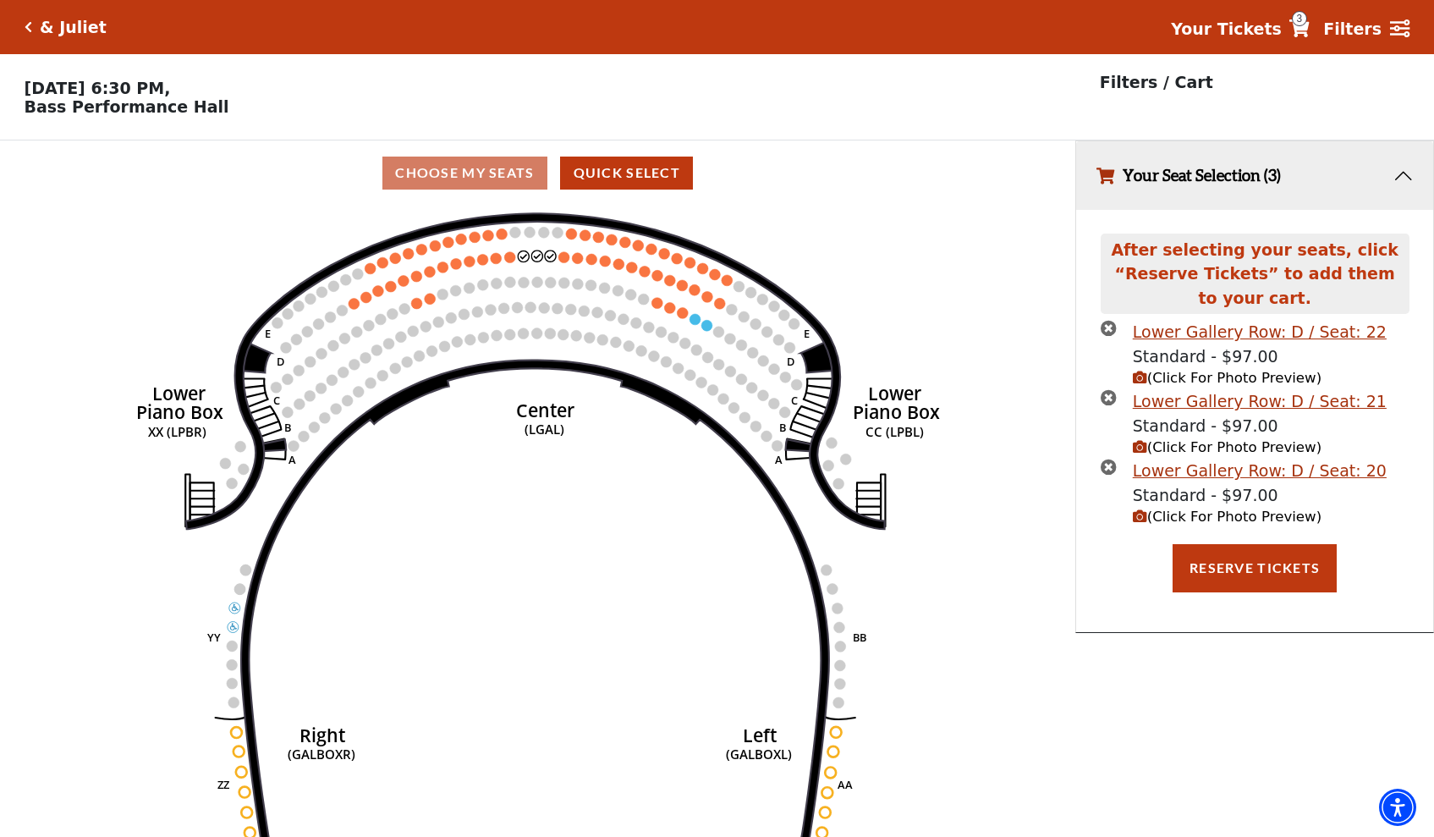
click at [562, 259] on circle at bounding box center [563, 256] width 11 height 11
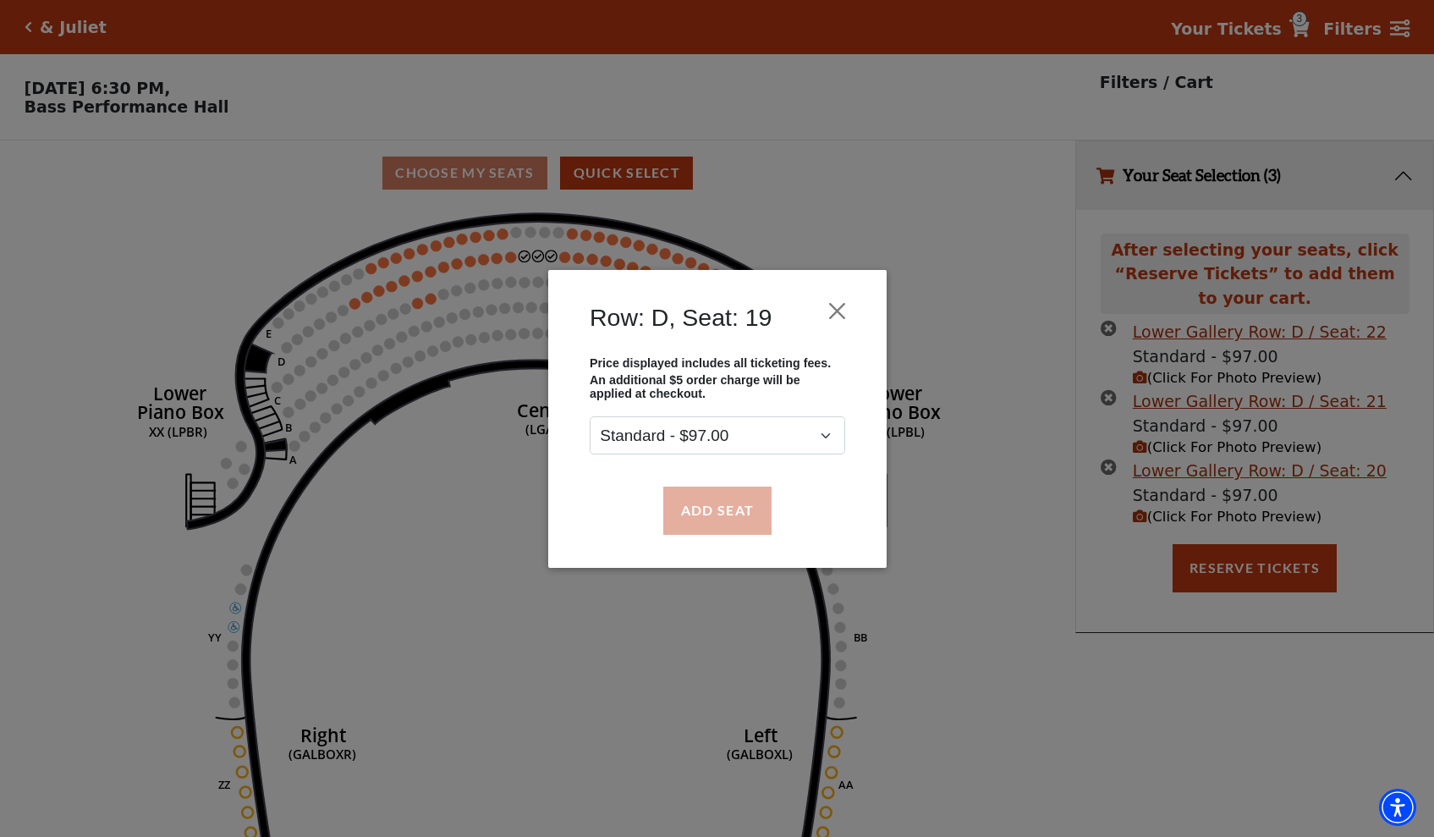
click at [699, 522] on button "Add Seat" at bounding box center [716, 509] width 108 height 47
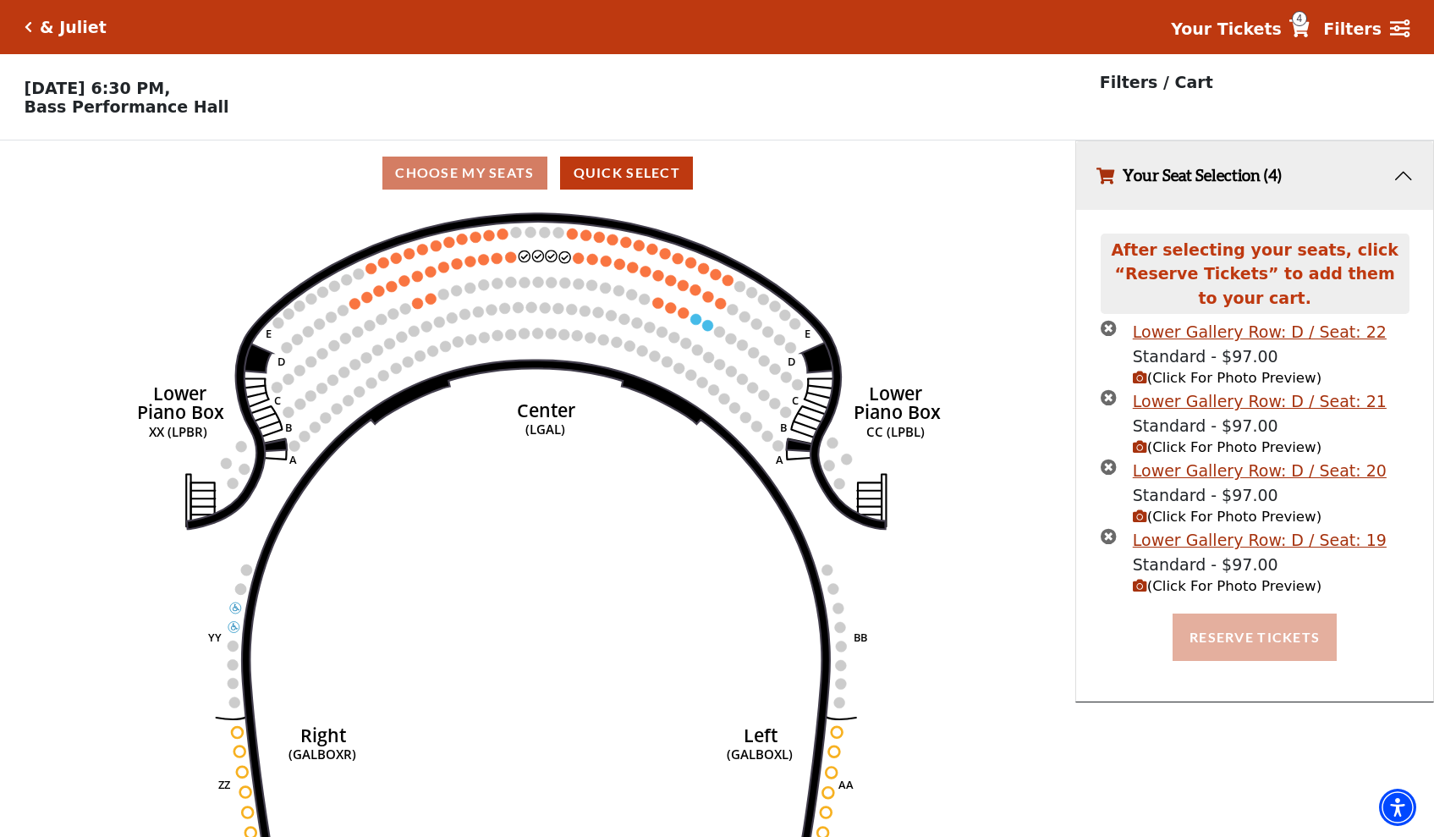
click at [1205, 613] on button "Reserve Tickets" at bounding box center [1255, 636] width 164 height 47
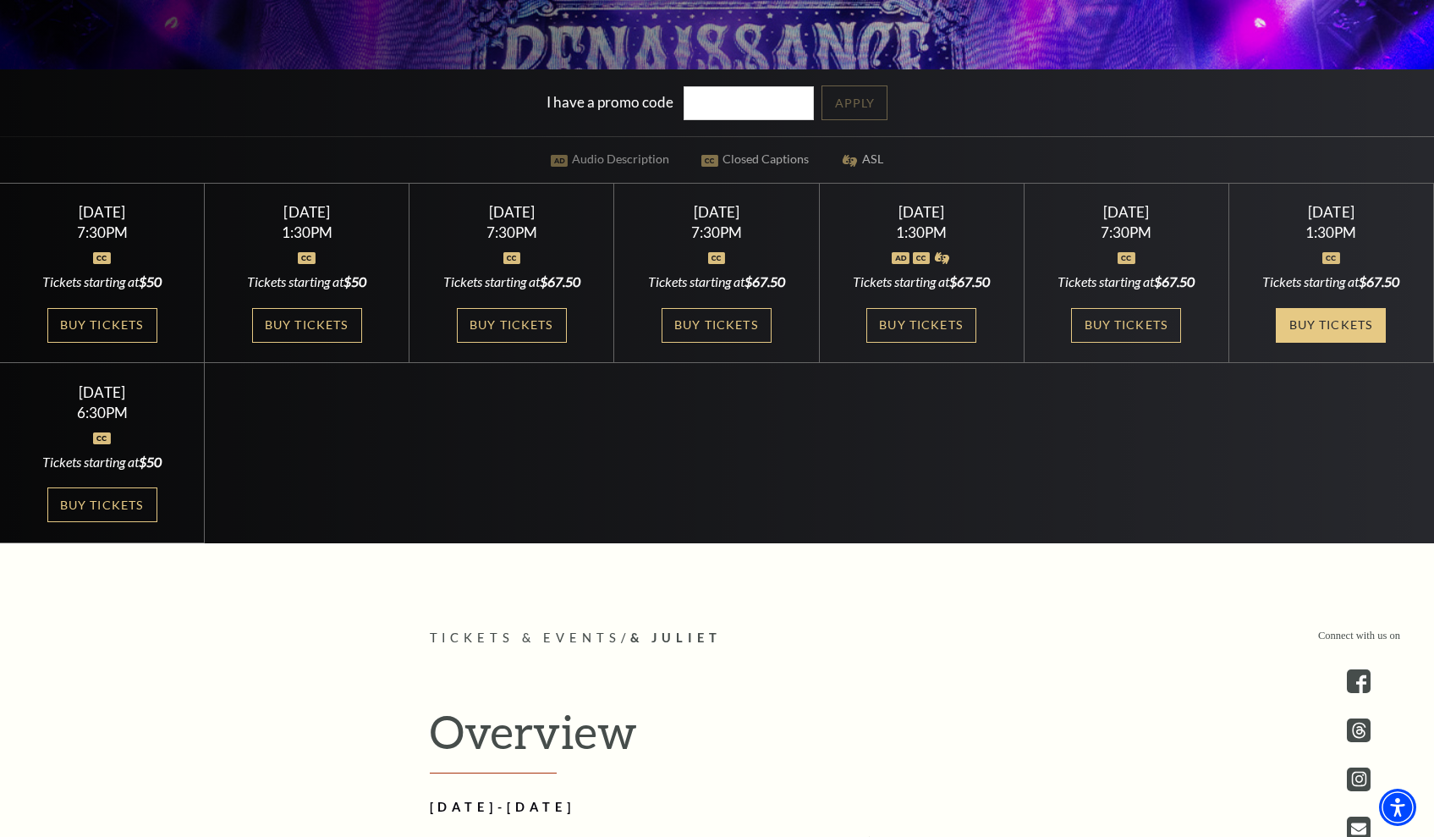
click at [1367, 327] on link "Buy Tickets" at bounding box center [1331, 325] width 110 height 35
click at [1358, 327] on link "Buy Tickets" at bounding box center [1331, 325] width 110 height 35
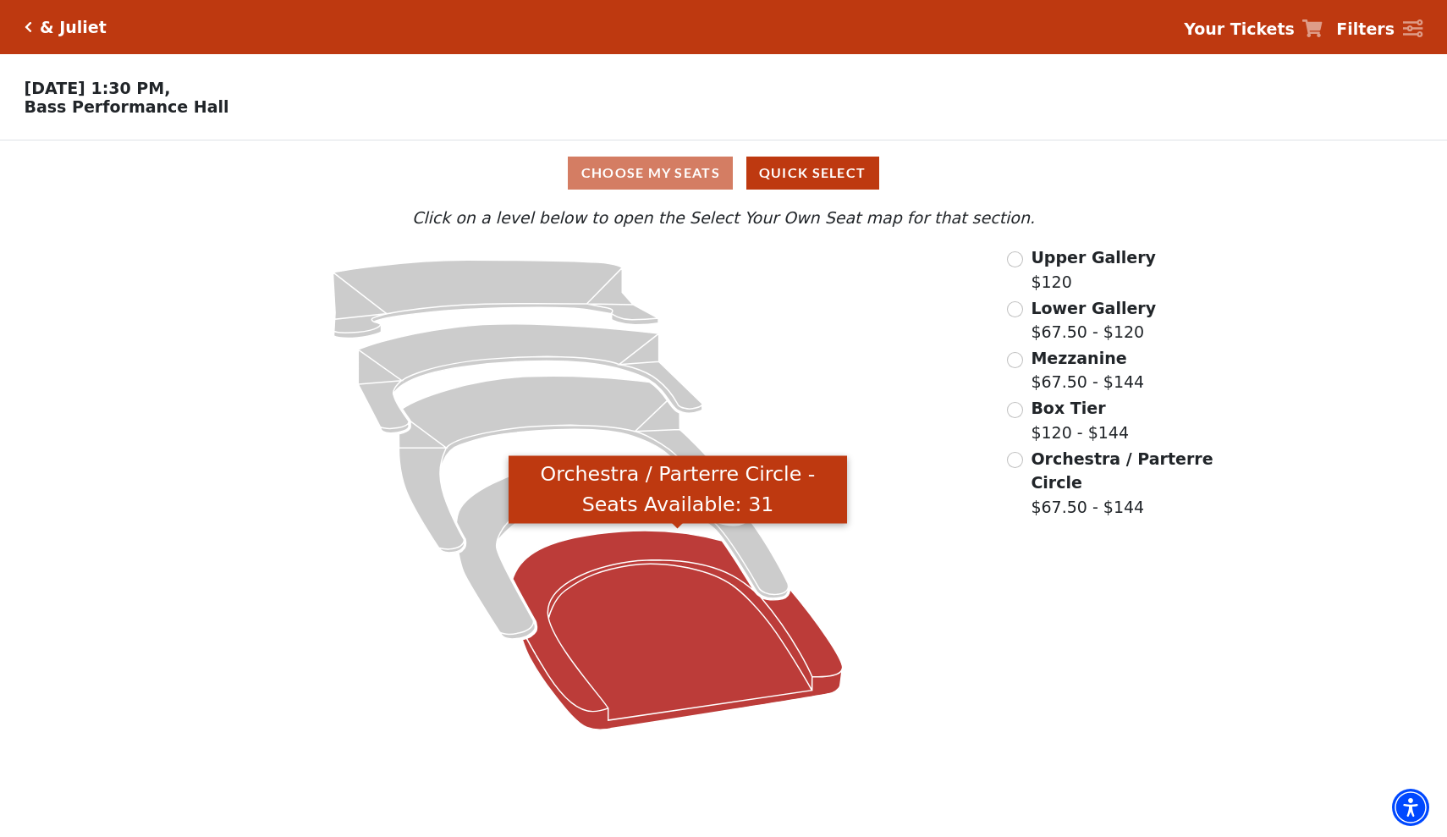
click at [713, 654] on icon "Orchestra / Parterre Circle - Seats Available: 31" at bounding box center [678, 629] width 330 height 199
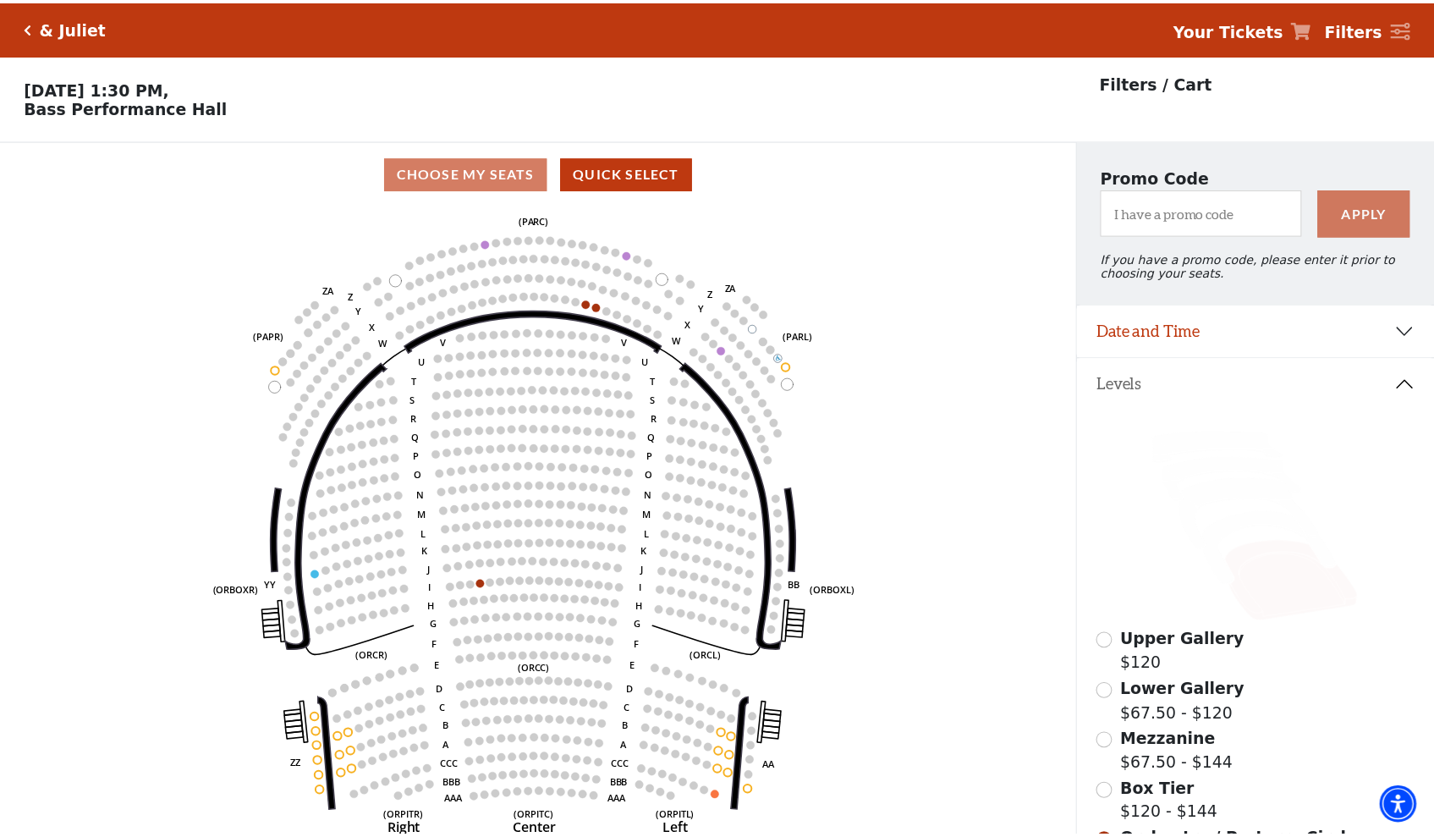
scroll to position [79, 0]
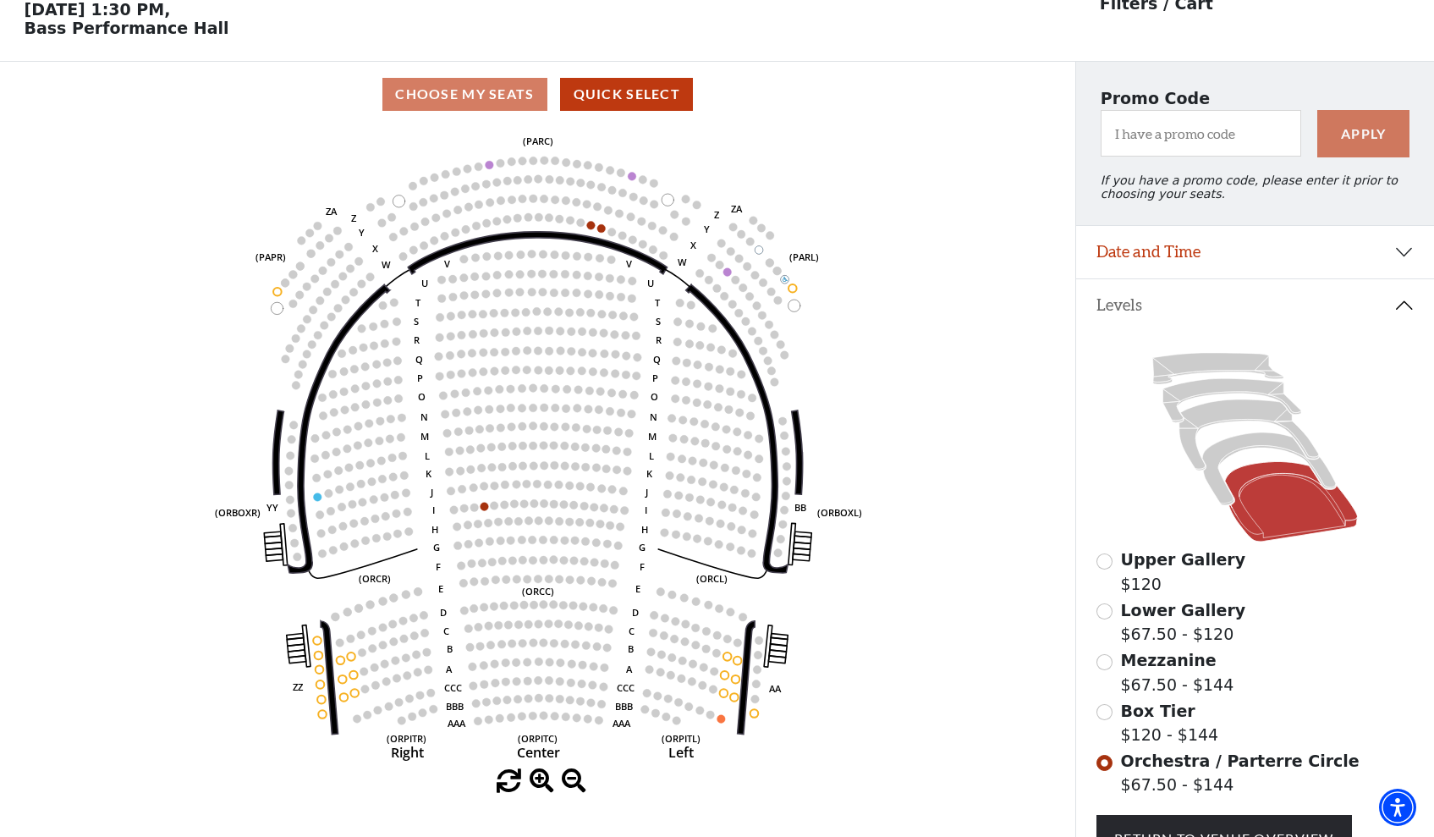
click at [1110, 719] on div "Box Tier $120 - $144" at bounding box center [1254, 723] width 317 height 48
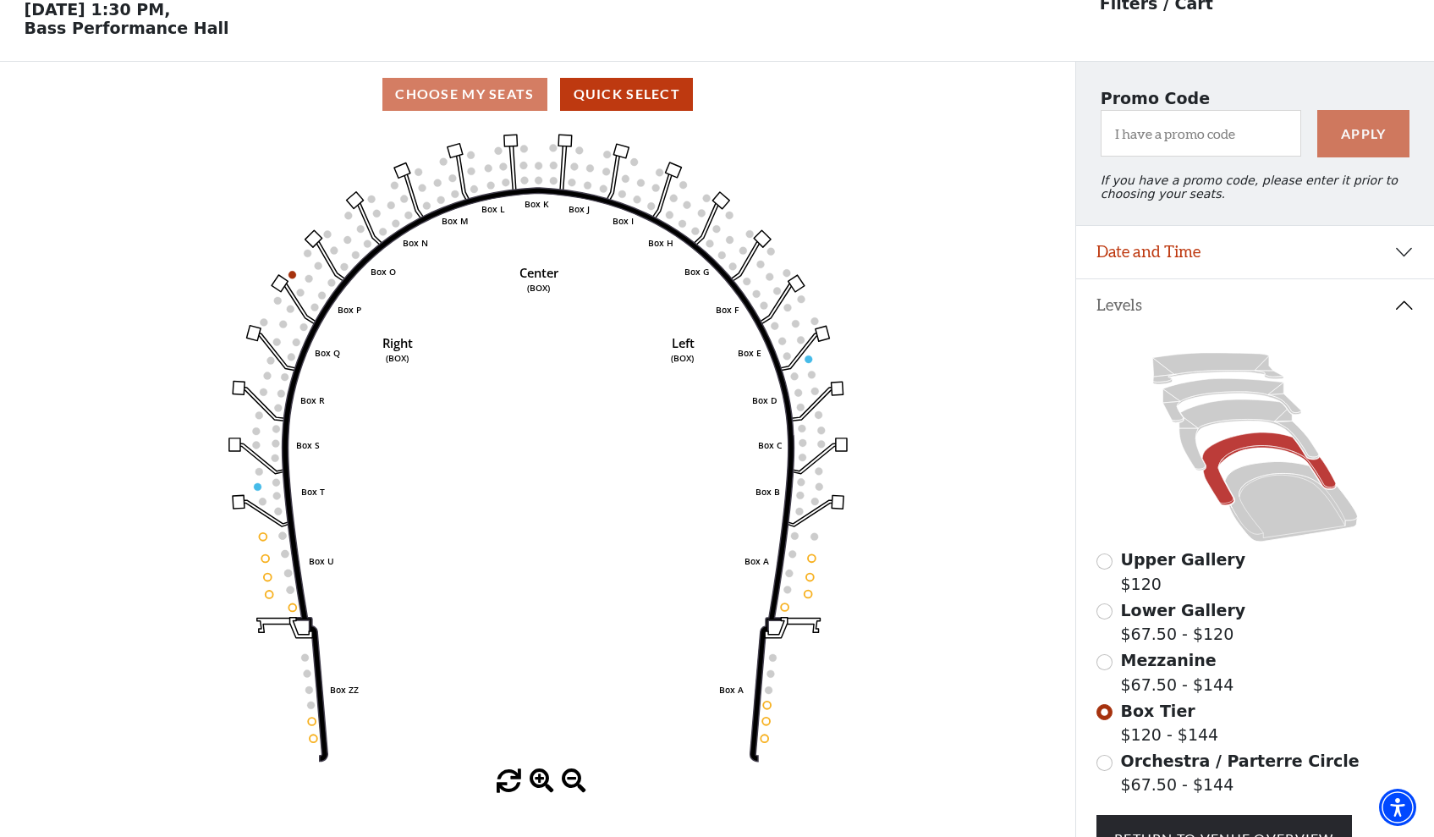
click at [1105, 660] on input "Mezzanine$67.50 - $144\a" at bounding box center [1104, 662] width 16 height 16
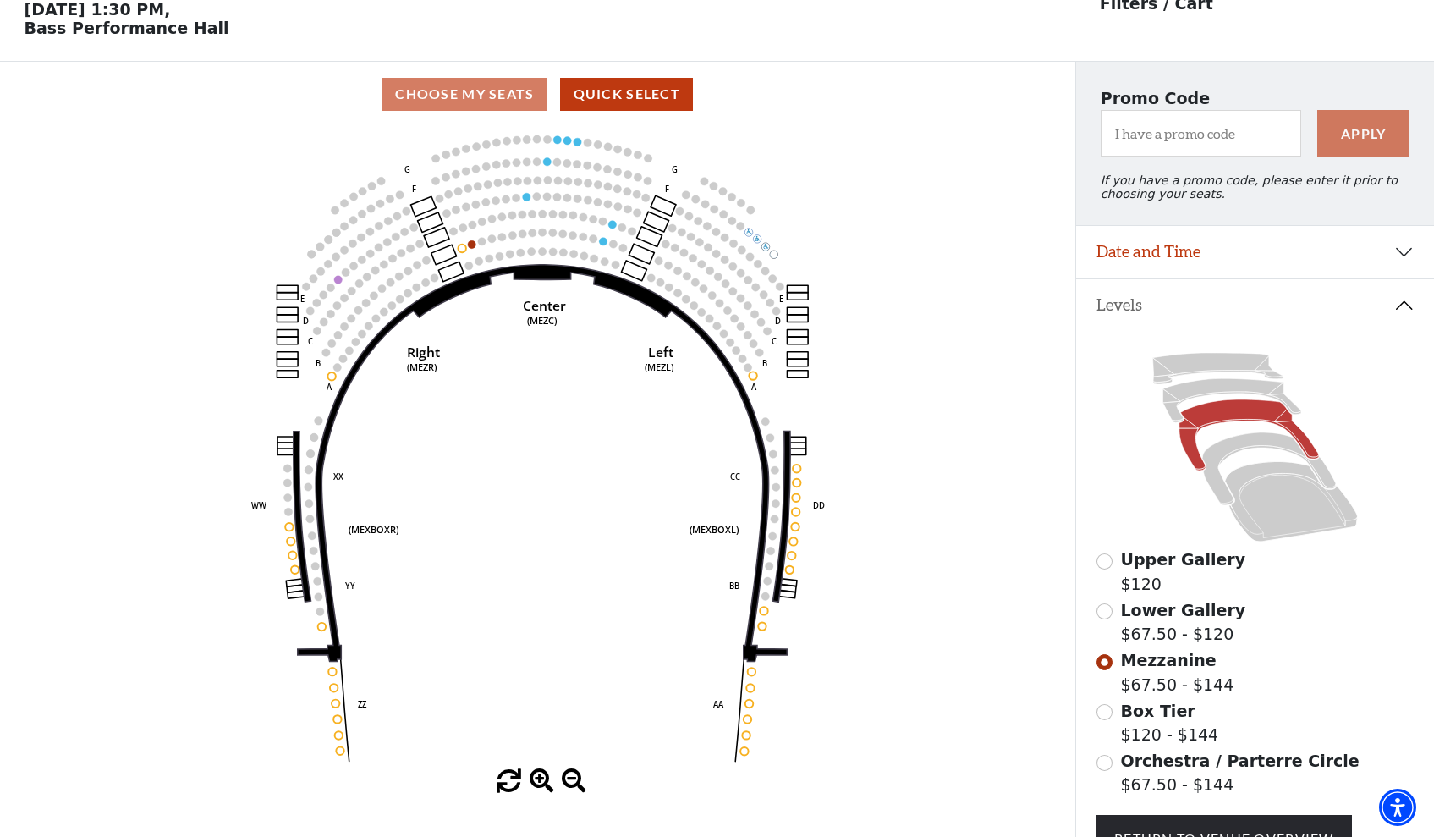
click at [1100, 609] on input "Lower Gallery$67.50 - $120\a" at bounding box center [1104, 611] width 16 height 16
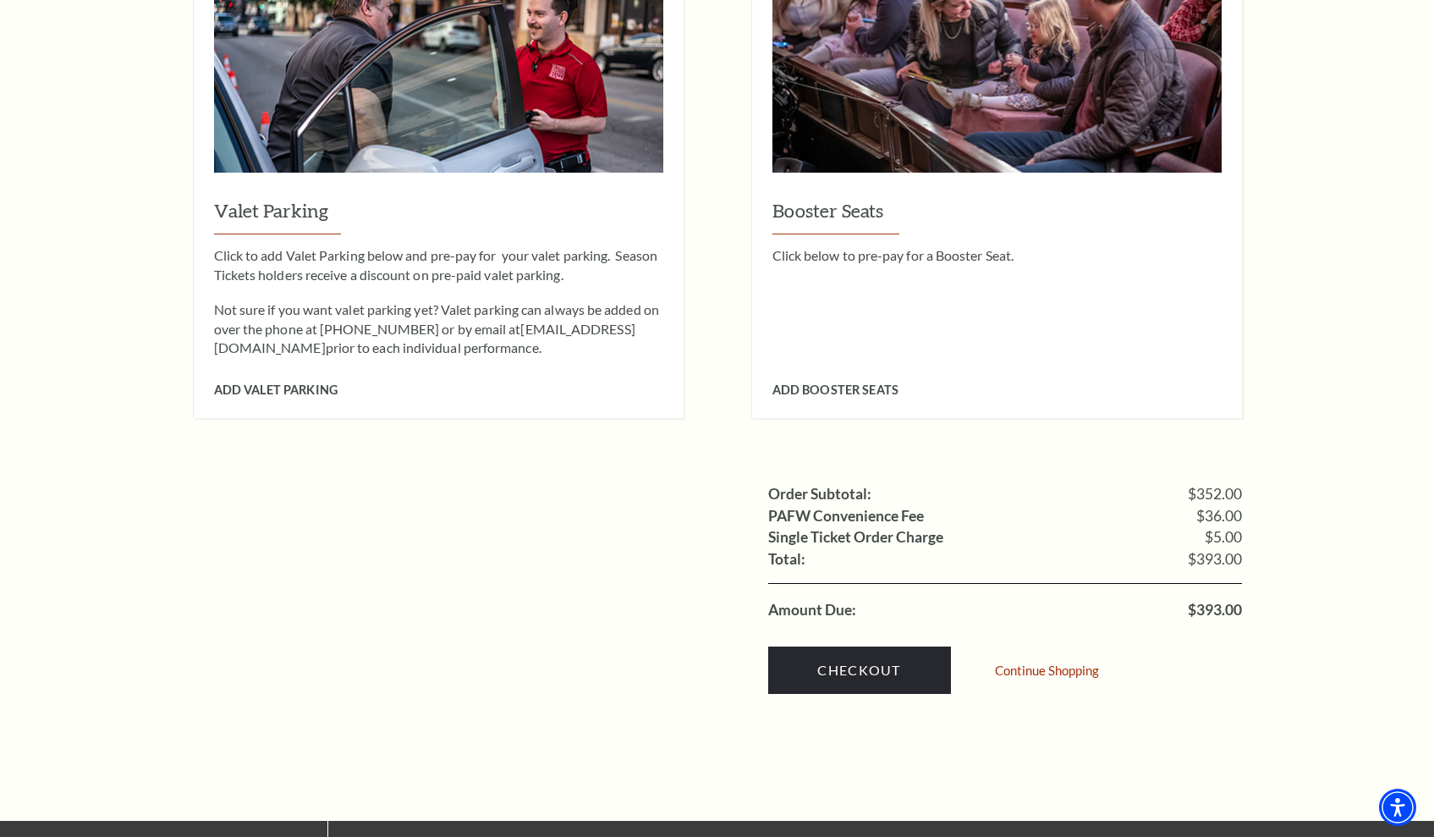
scroll to position [1453, 0]
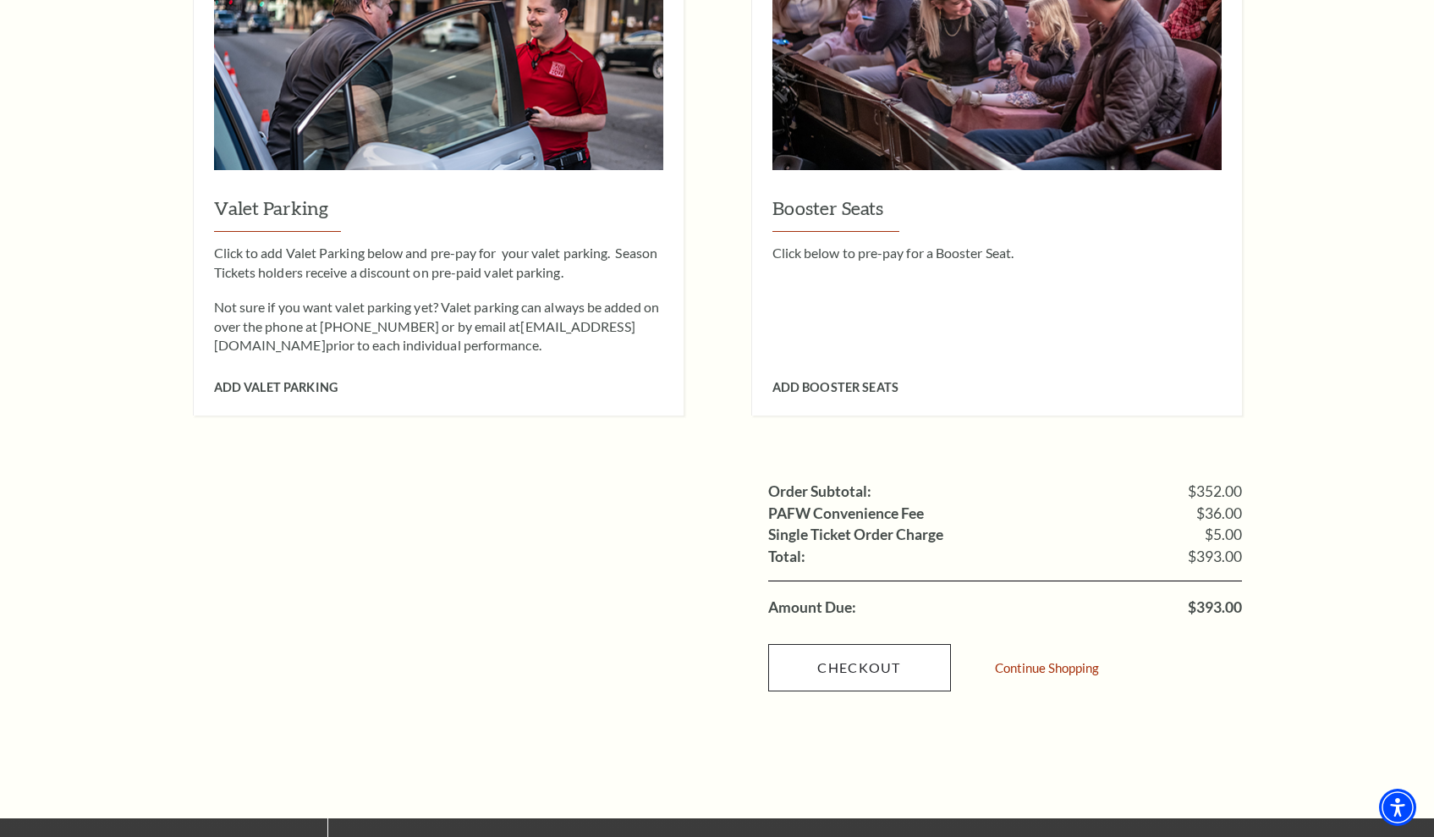
click at [893, 644] on link "Checkout" at bounding box center [859, 667] width 183 height 47
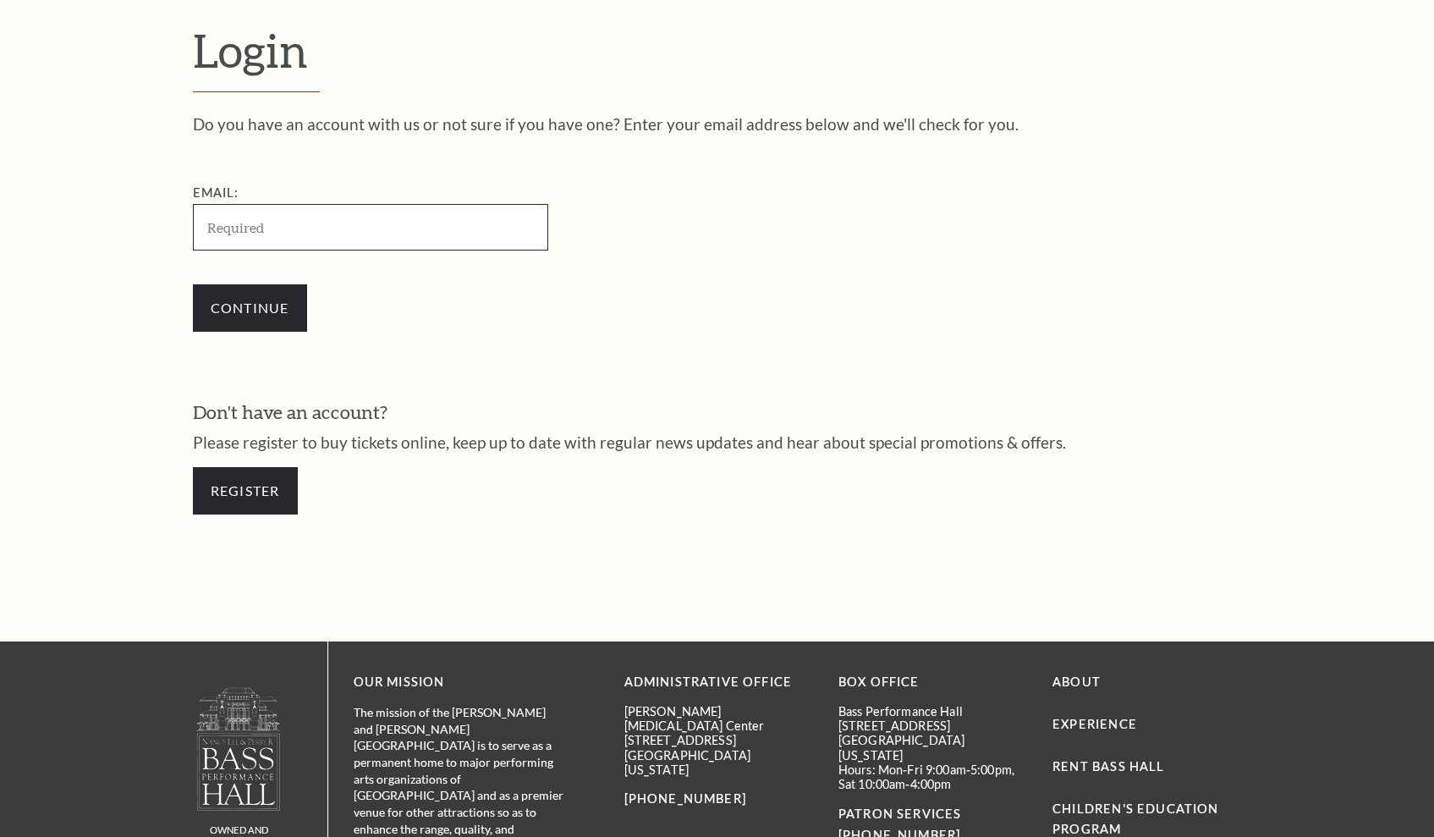
scroll to position [530, 0]
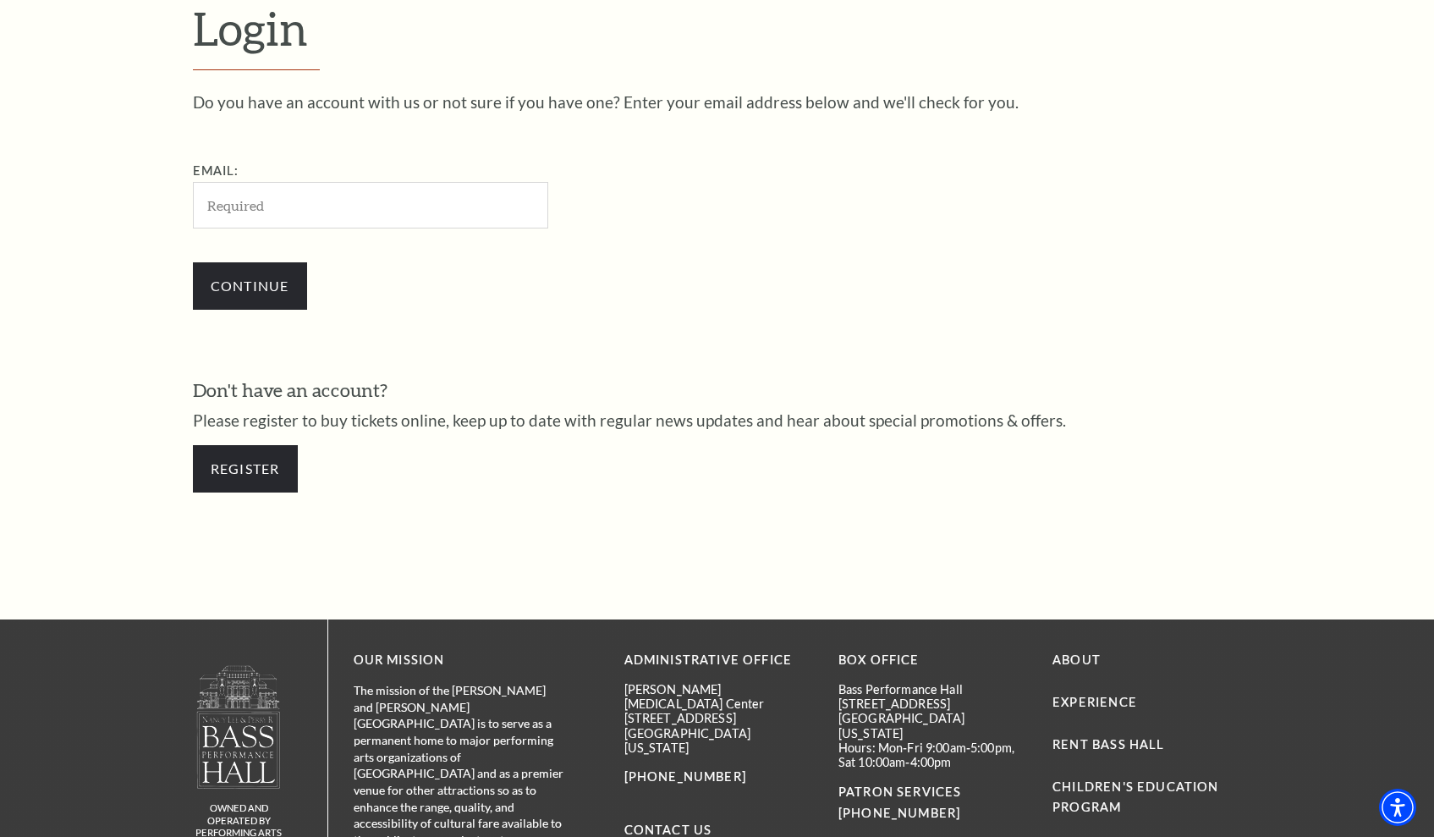
click at [505, 171] on div "Email:" at bounding box center [455, 195] width 525 height 68
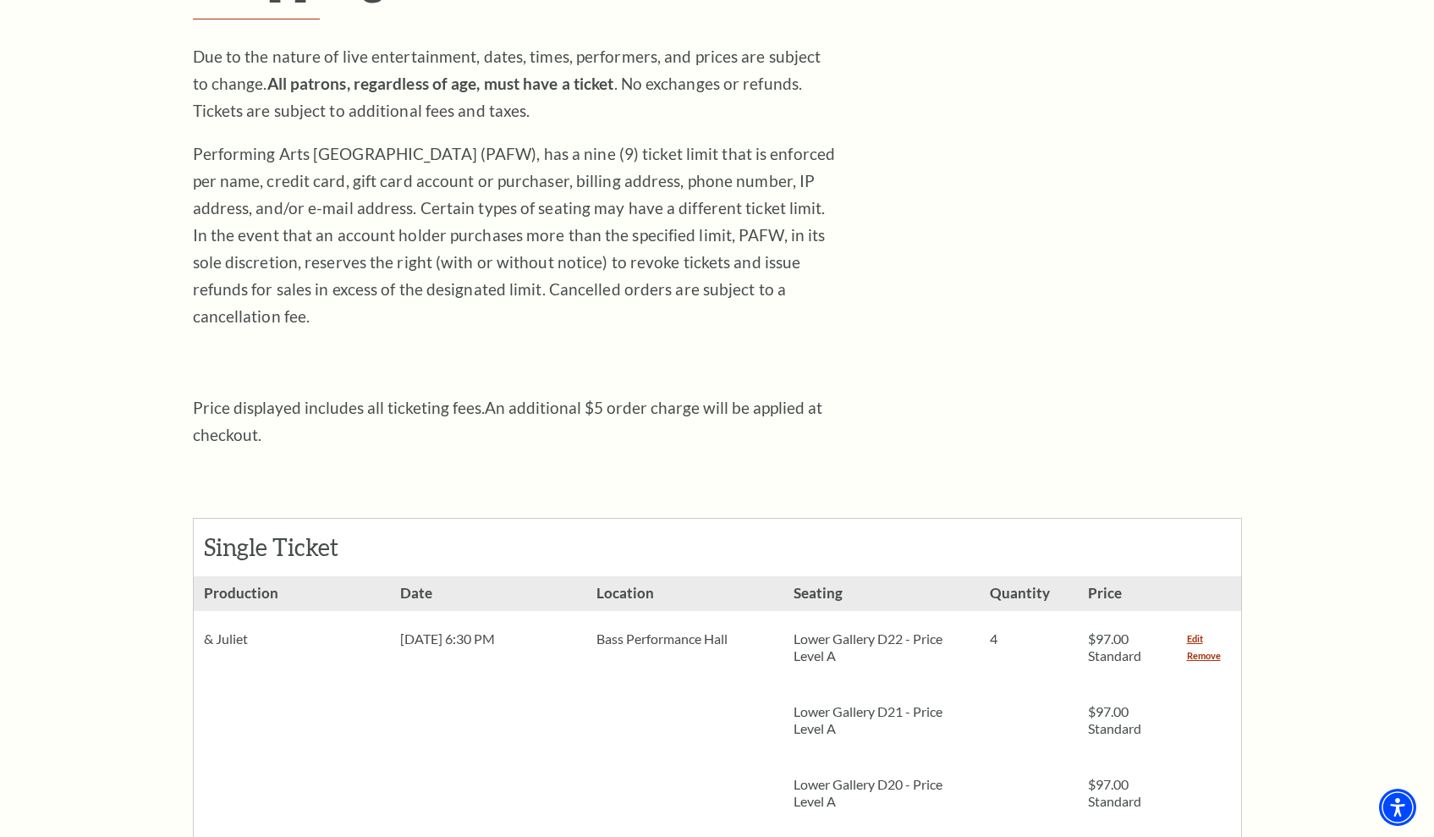
scroll to position [290, 0]
